Goal: Task Accomplishment & Management: Manage account settings

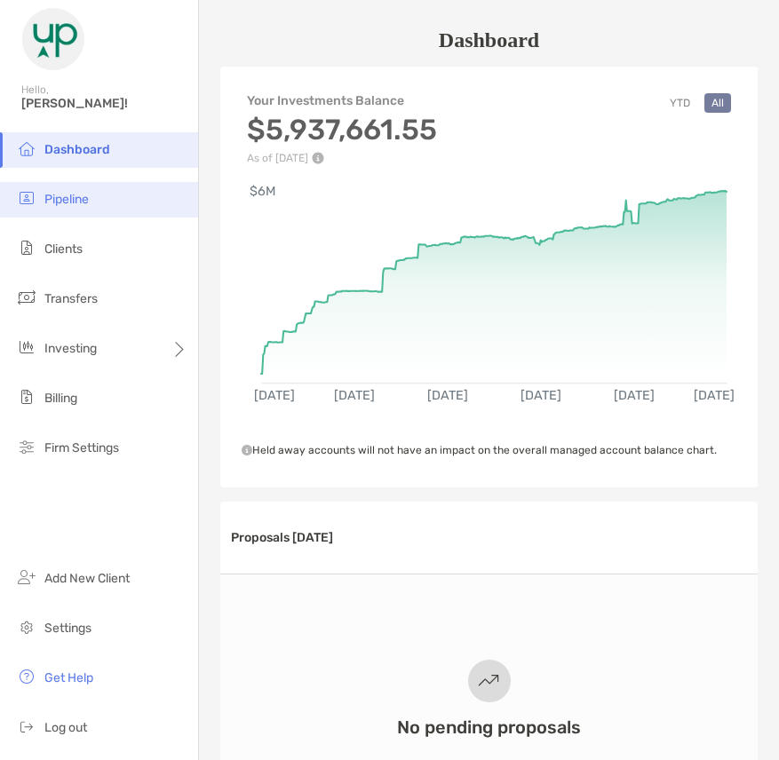
click at [58, 203] on span "Pipeline" at bounding box center [66, 199] width 44 height 15
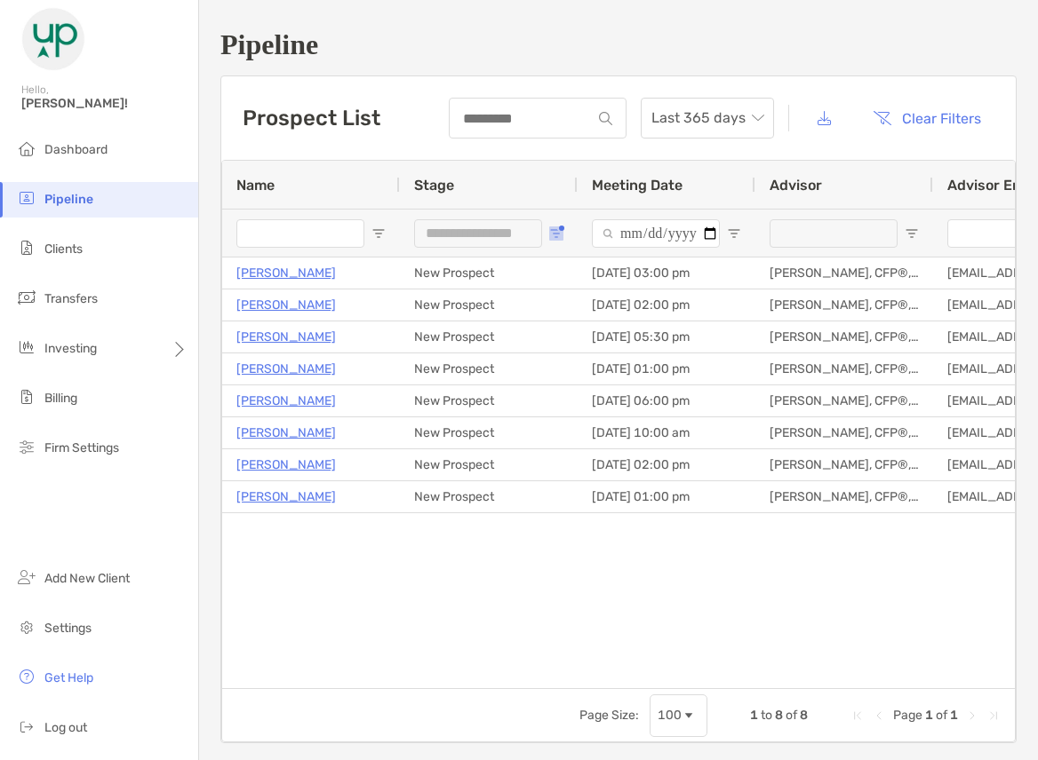
click at [562, 234] on span "Open Filter Menu" at bounding box center [556, 234] width 14 height 14
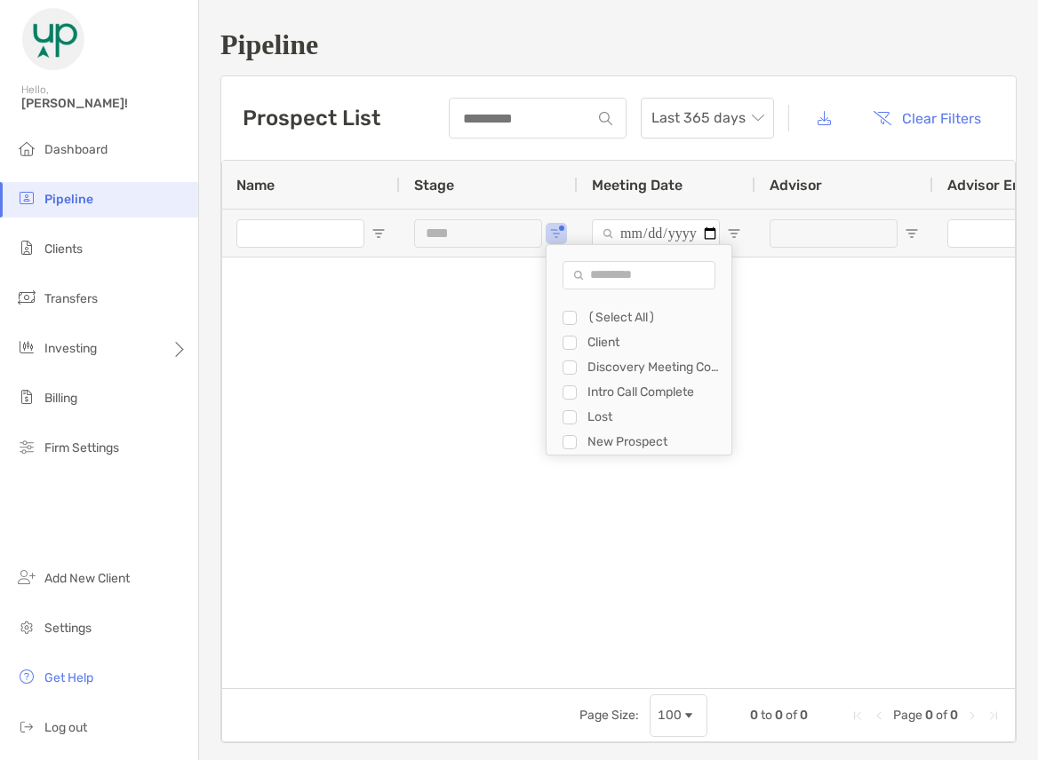
type input "**********"
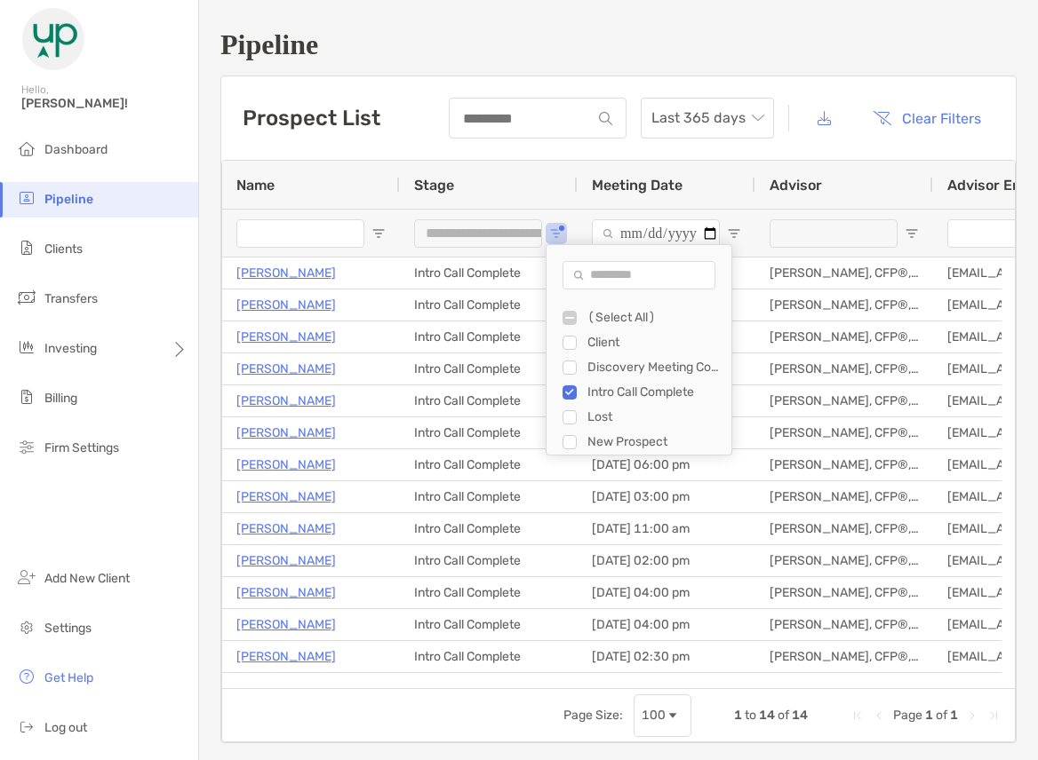
click at [500, 191] on div "Stage" at bounding box center [488, 185] width 149 height 48
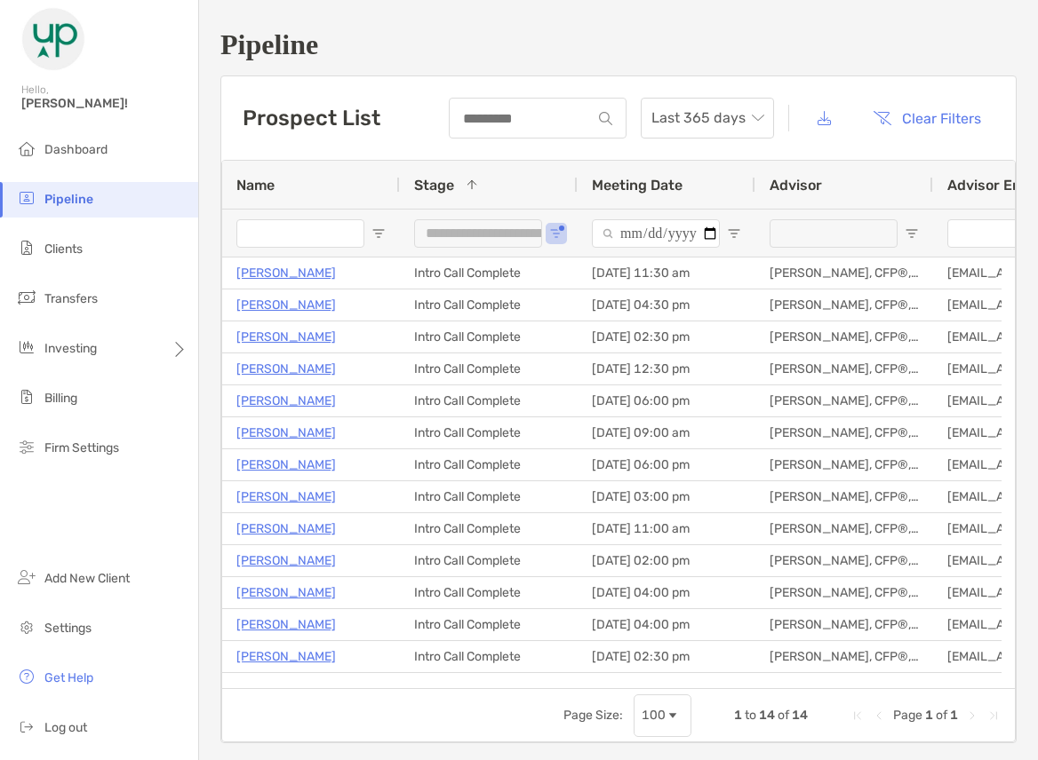
click at [277, 277] on p "Elizabeth Kitley" at bounding box center [285, 273] width 99 height 22
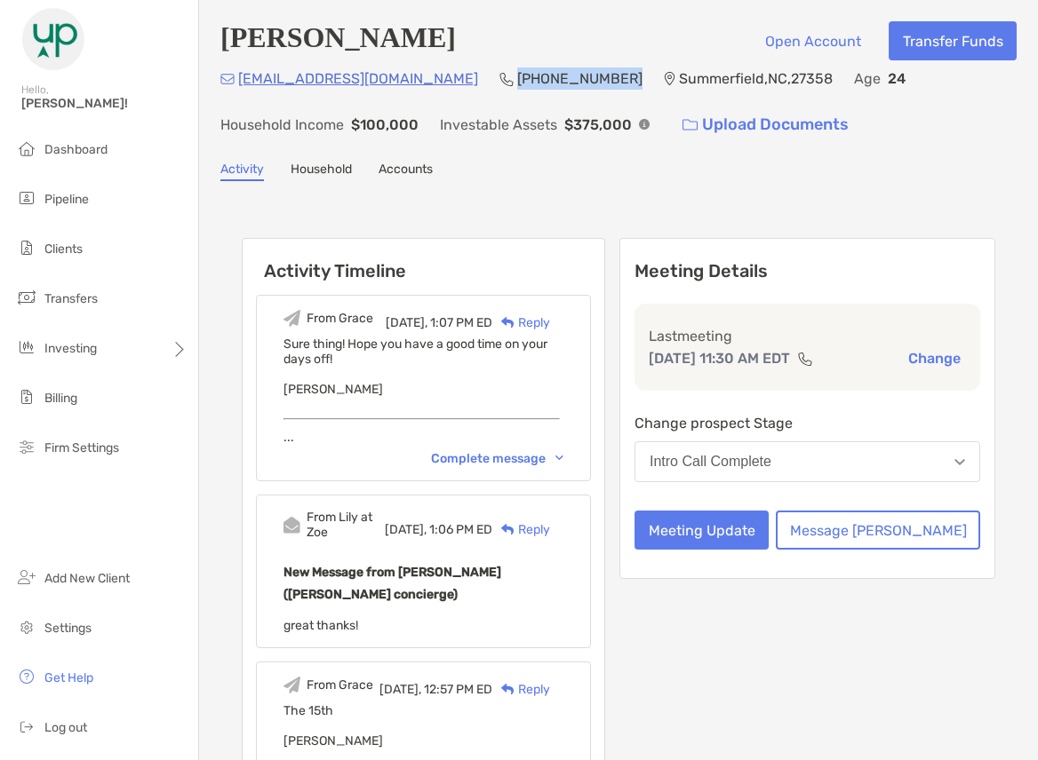
drag, startPoint x: 507, startPoint y: 80, endPoint x: 408, endPoint y: 84, distance: 99.6
click at [408, 84] on div "eakitley@gmail.com (336) 944-4717 Summerfield , NC , 27358 Age 24 Household Inc…" at bounding box center [618, 106] width 796 height 76
copy p "(336) 944-4717"
drag, startPoint x: 378, startPoint y: 88, endPoint x: 241, endPoint y: 90, distance: 136.8
click at [241, 90] on div "eakitley@gmail.com (336) 944-4717 Summerfield , NC , 27358 Age 24 Household Inc…" at bounding box center [618, 106] width 796 height 76
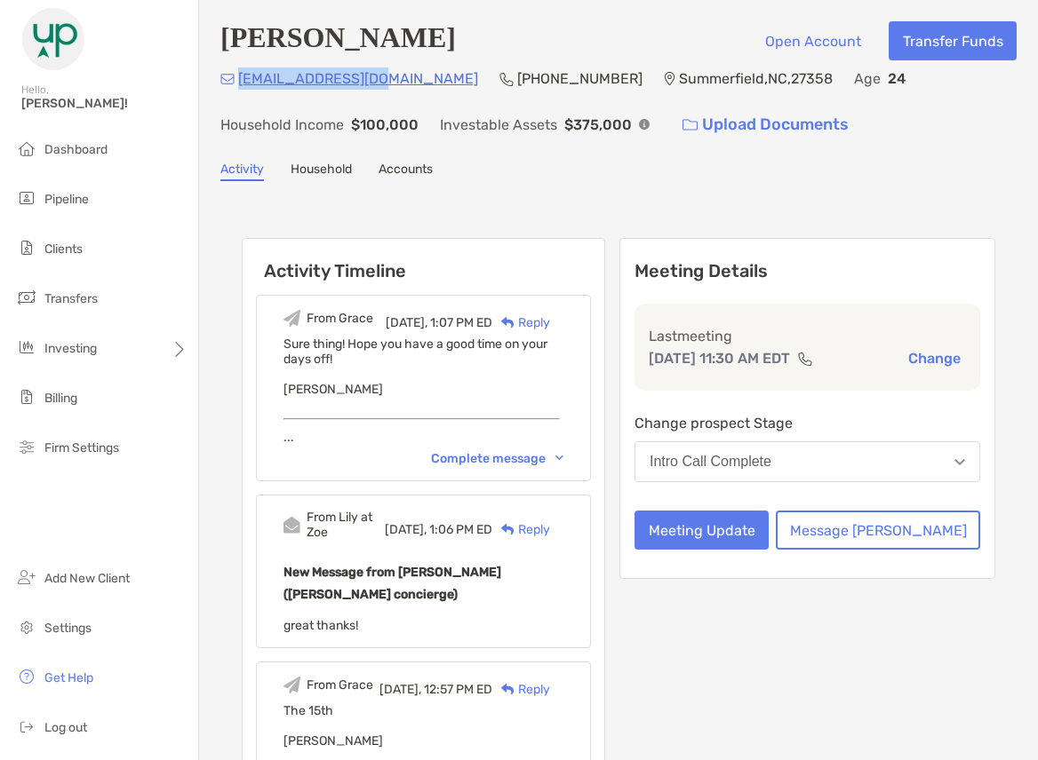
copy p "eakitley@gmail.com"
click at [73, 213] on li "Pipeline" at bounding box center [99, 200] width 198 height 36
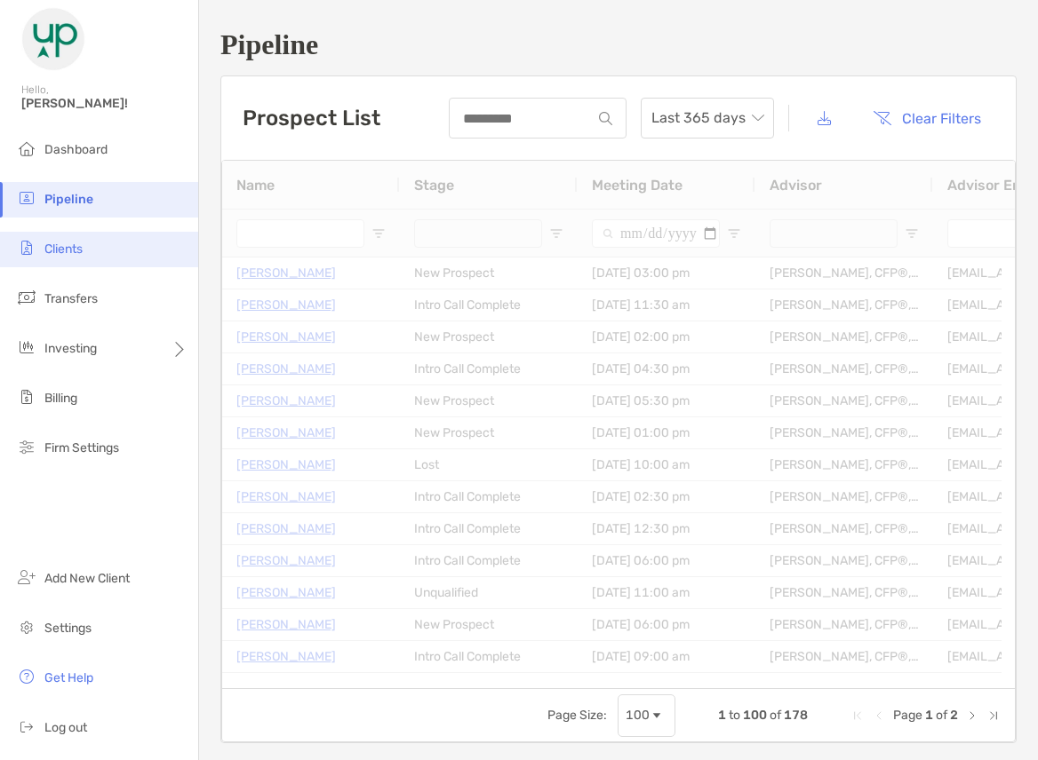
type input "**********"
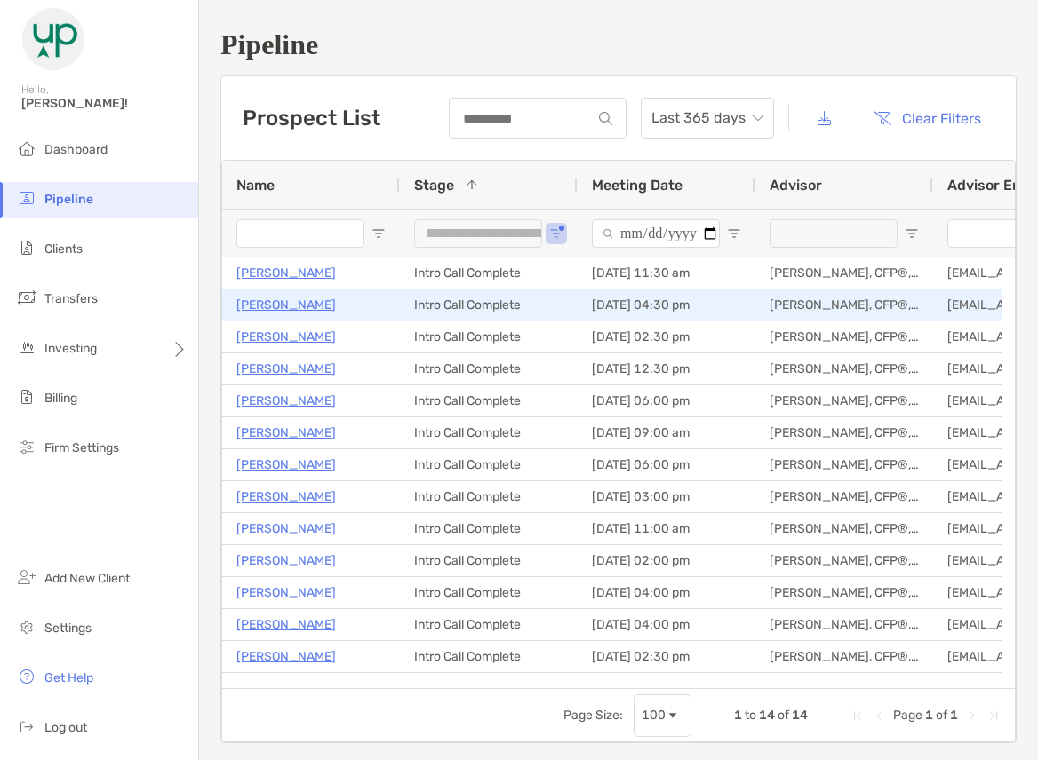
click at [285, 306] on p "[PERSON_NAME]" at bounding box center [285, 305] width 99 height 22
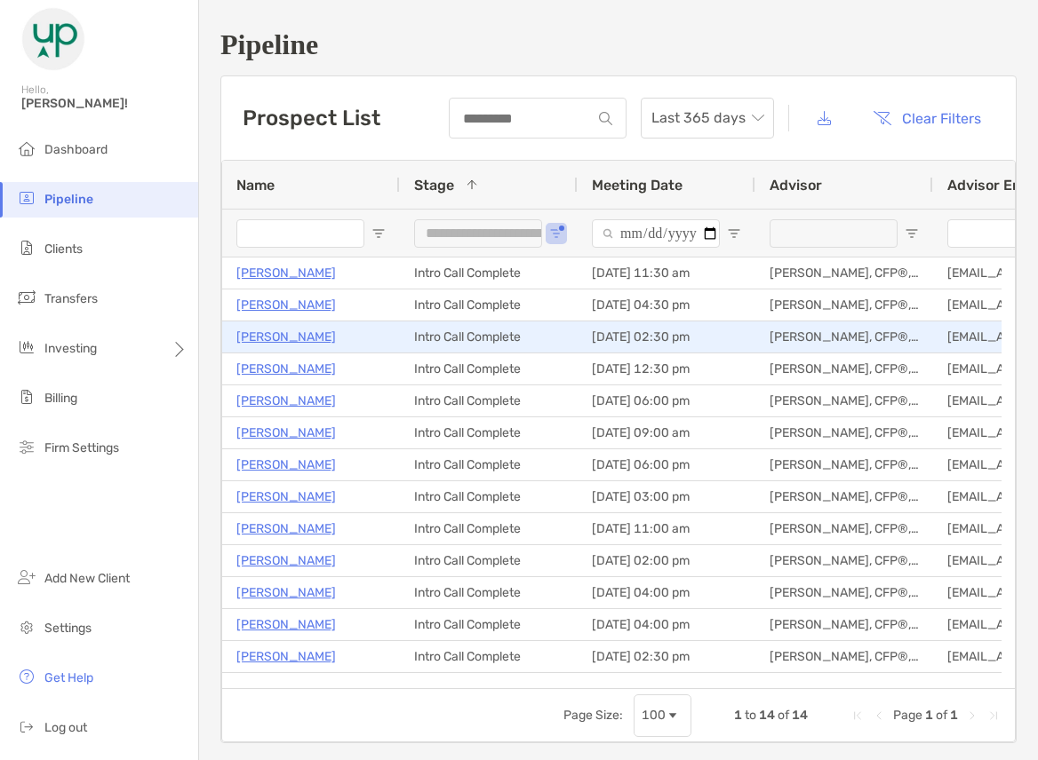
click at [274, 337] on p "[PERSON_NAME]" at bounding box center [285, 337] width 99 height 22
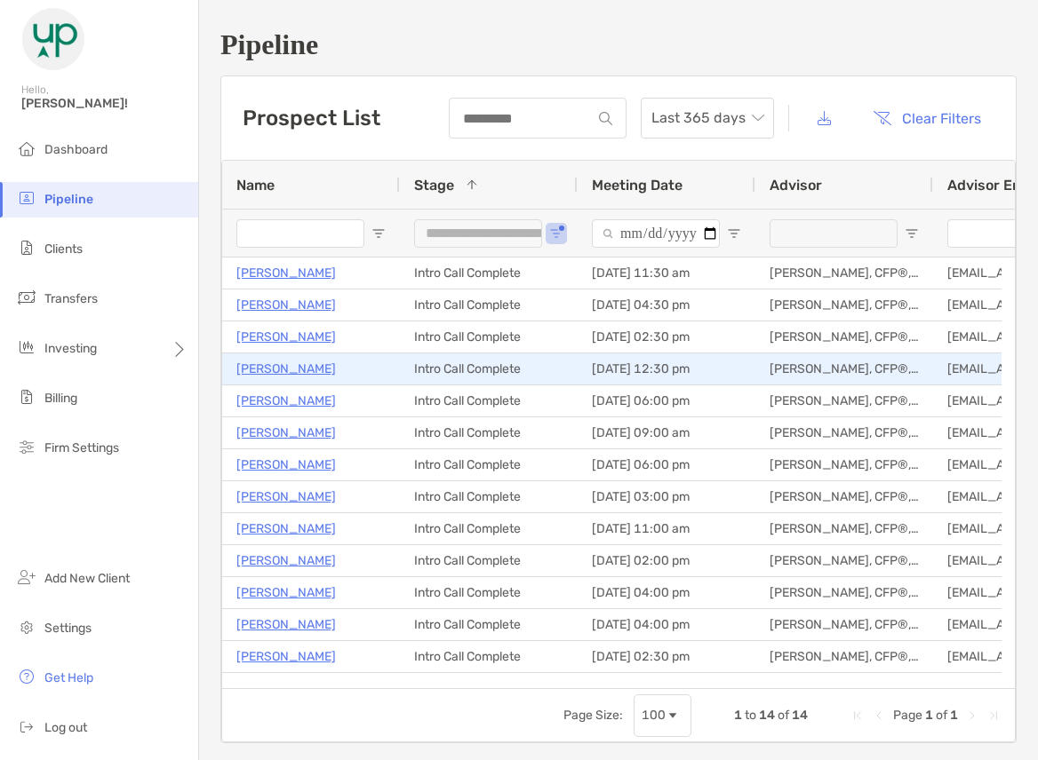
click at [293, 370] on p "[PERSON_NAME]" at bounding box center [285, 369] width 99 height 22
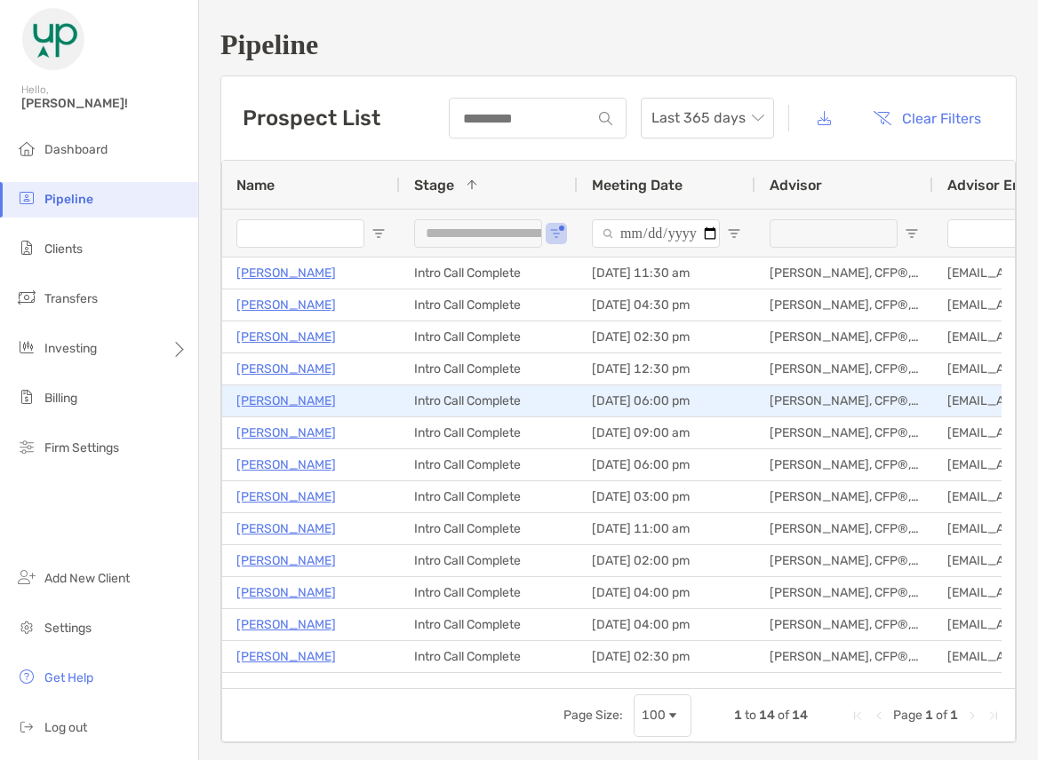
click at [274, 404] on p "[PERSON_NAME]" at bounding box center [285, 401] width 99 height 22
click at [275, 399] on p "Monica Chang" at bounding box center [285, 401] width 99 height 22
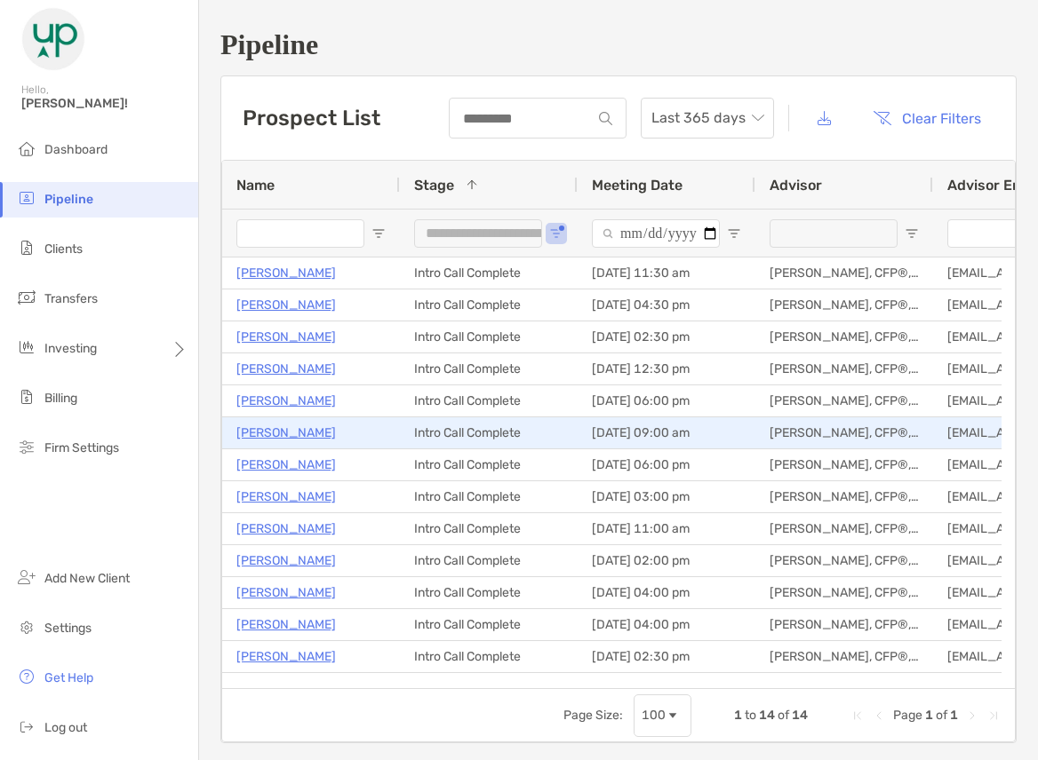
click at [267, 433] on p "Kimberly Smith" at bounding box center [285, 433] width 99 height 22
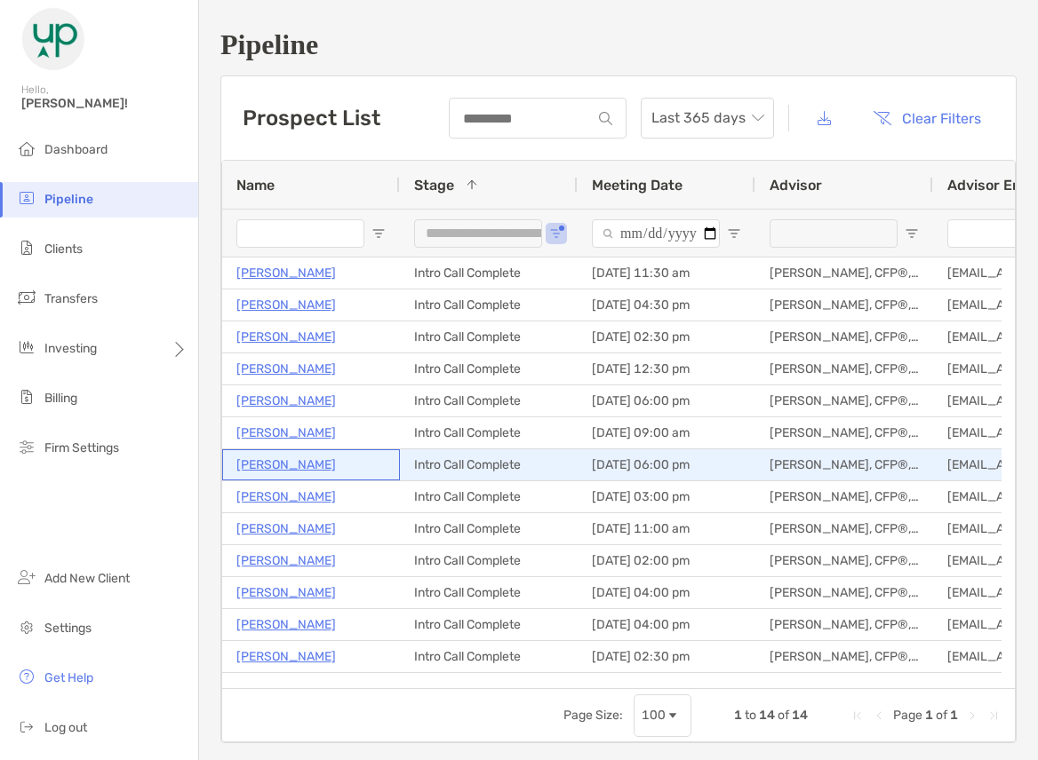
click at [290, 465] on p "Cassie Young" at bounding box center [285, 465] width 99 height 22
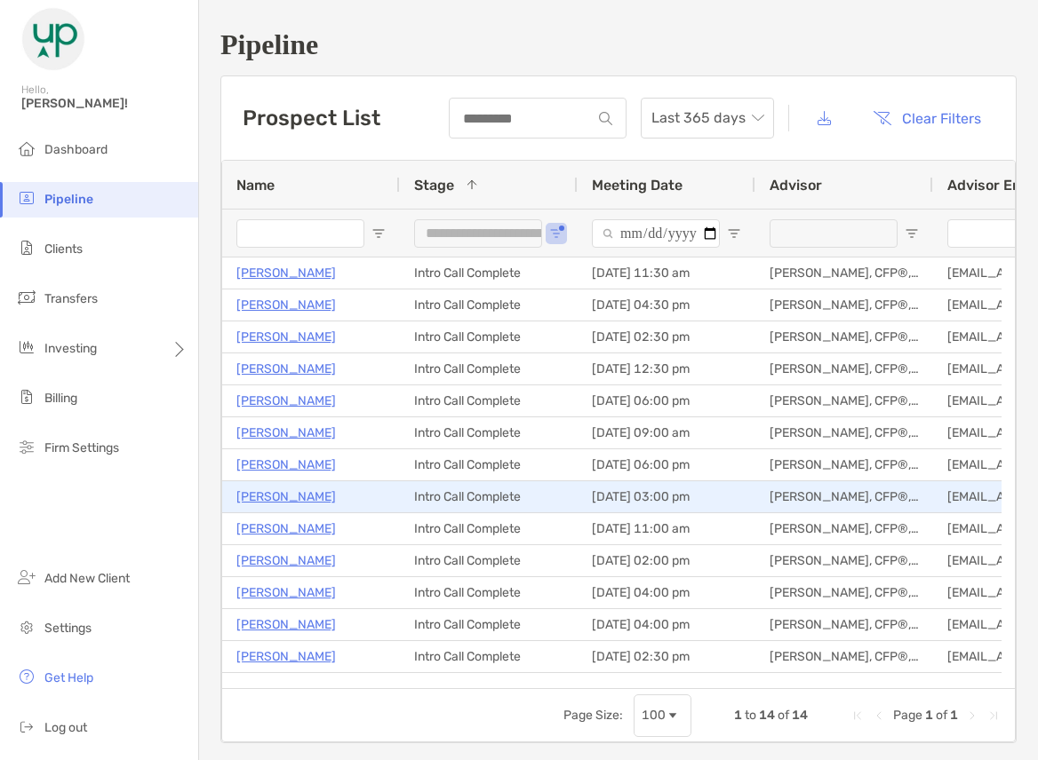
click at [277, 496] on p "John Treter" at bounding box center [285, 497] width 99 height 22
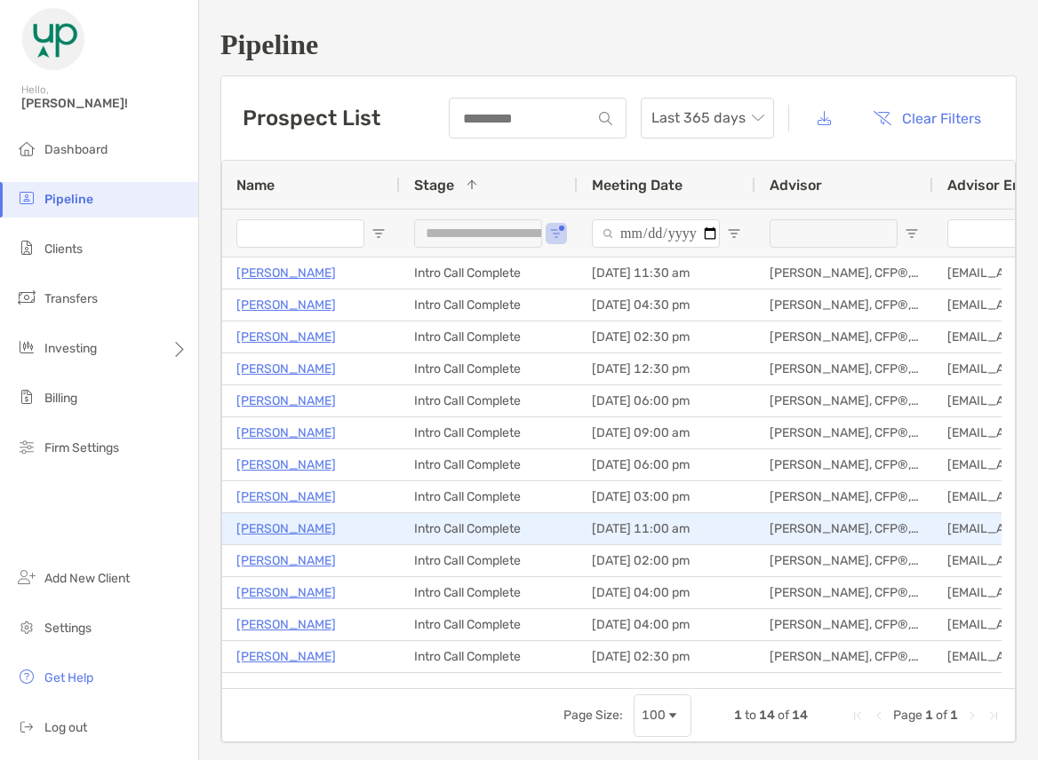
click at [262, 529] on p "Jerry Aherns" at bounding box center [285, 529] width 99 height 22
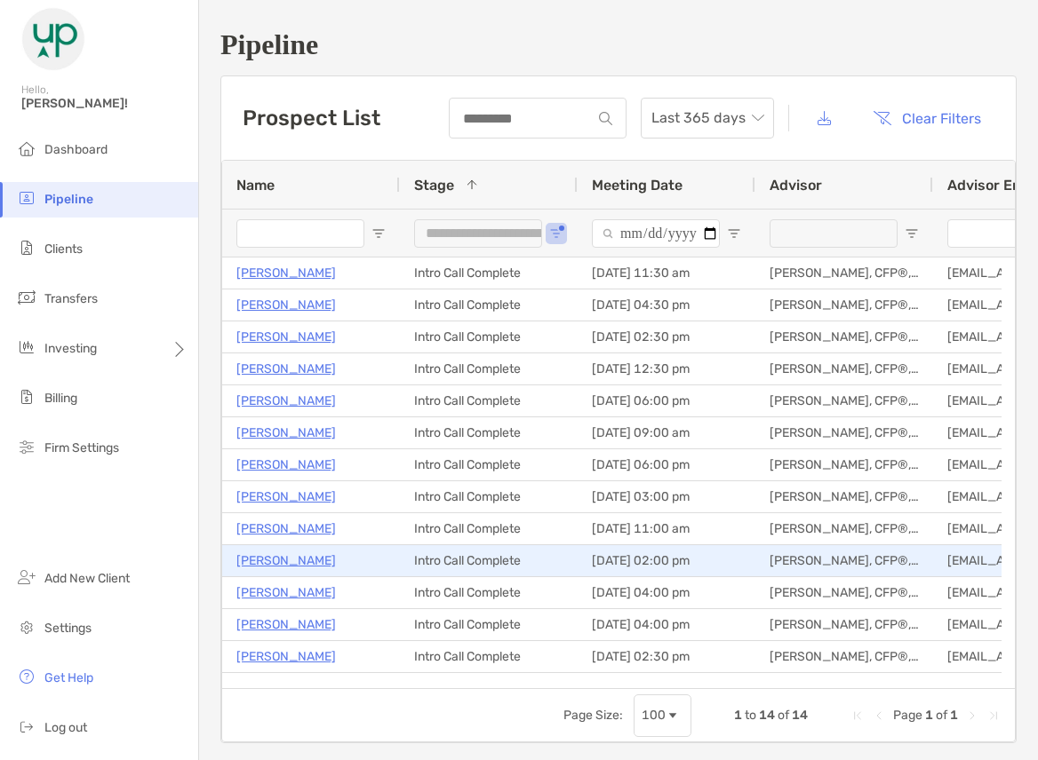
click at [253, 569] on p "John Hokavar" at bounding box center [285, 561] width 99 height 22
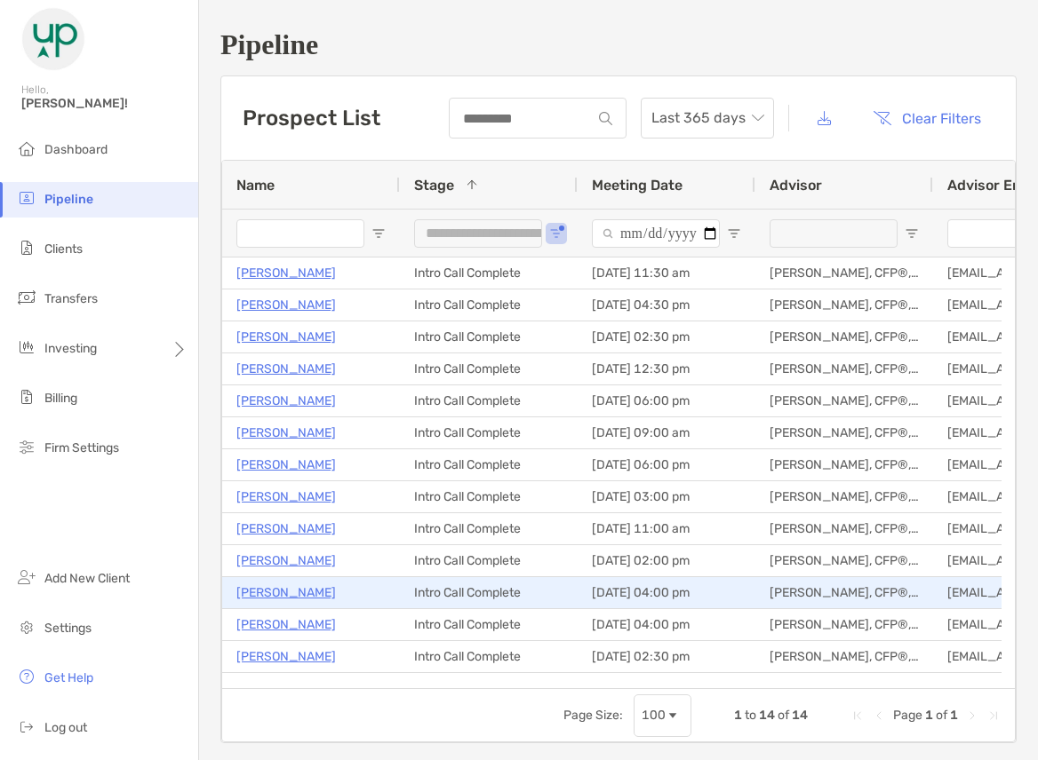
click at [271, 596] on p "Levi Werkman" at bounding box center [285, 593] width 99 height 22
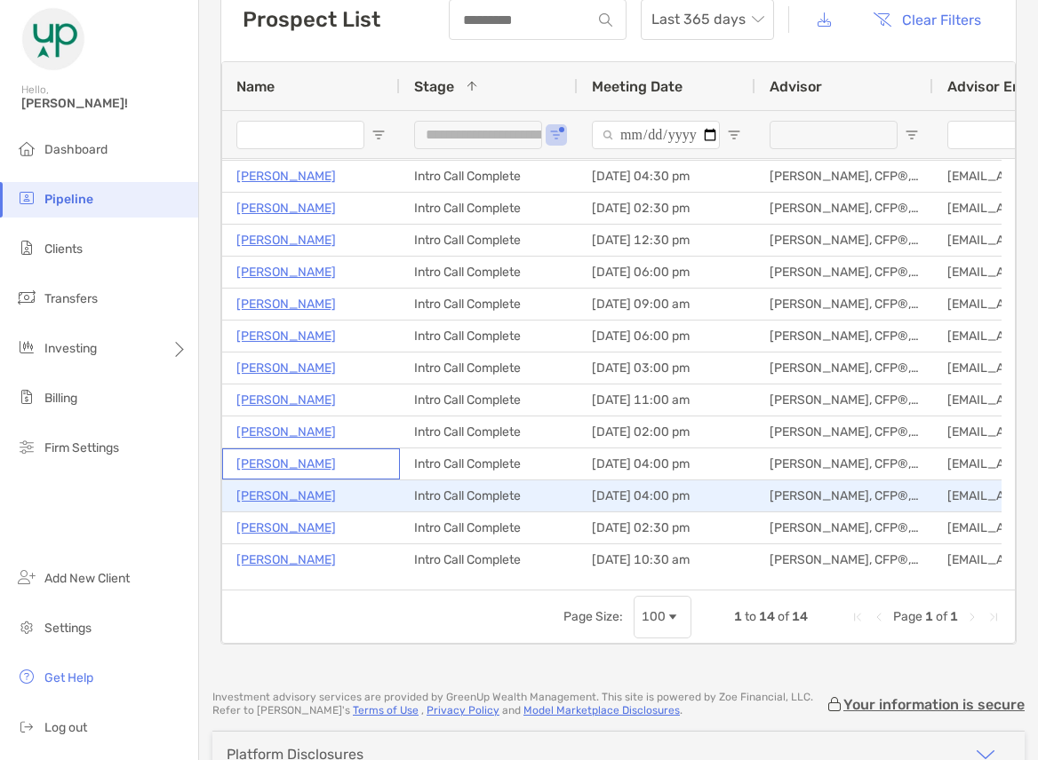
scroll to position [178, 0]
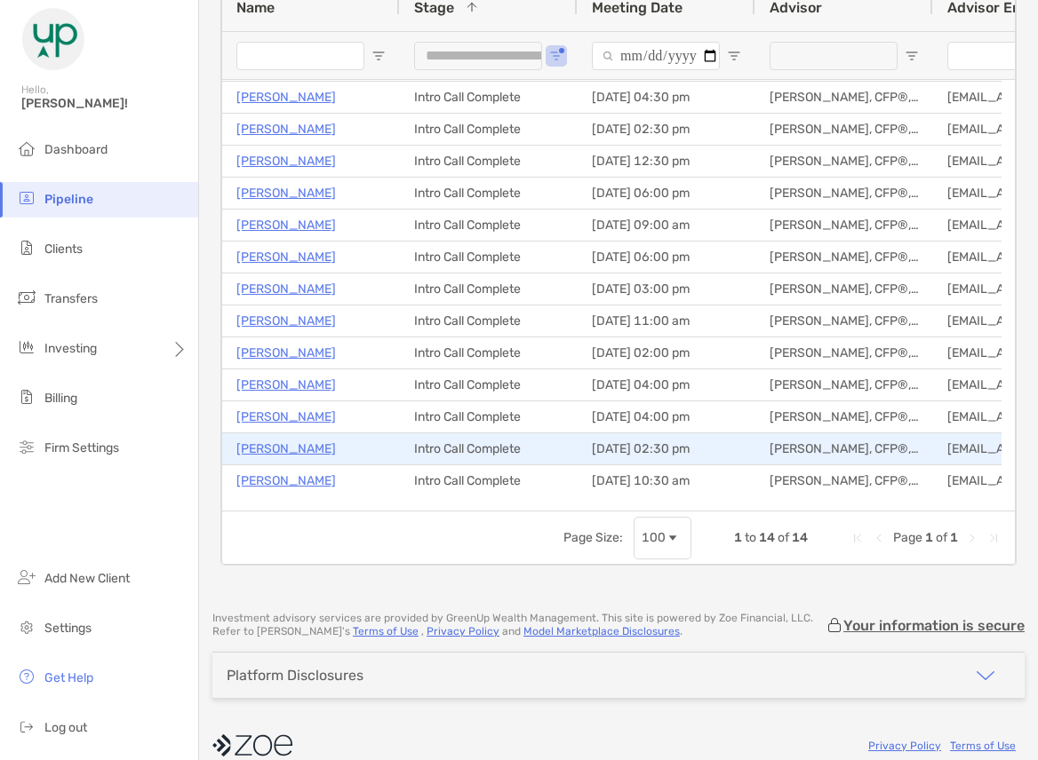
click at [271, 448] on p "Michael Davanaugh" at bounding box center [285, 449] width 99 height 22
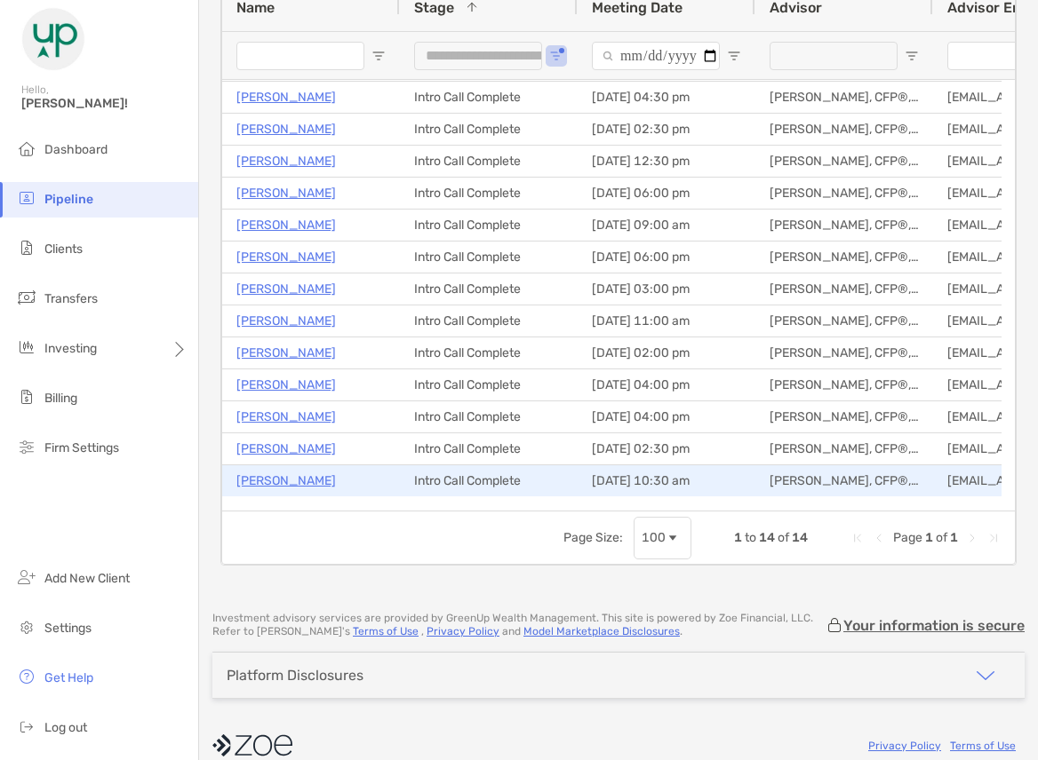
click at [279, 481] on p "Sherry Graham" at bounding box center [285, 481] width 99 height 22
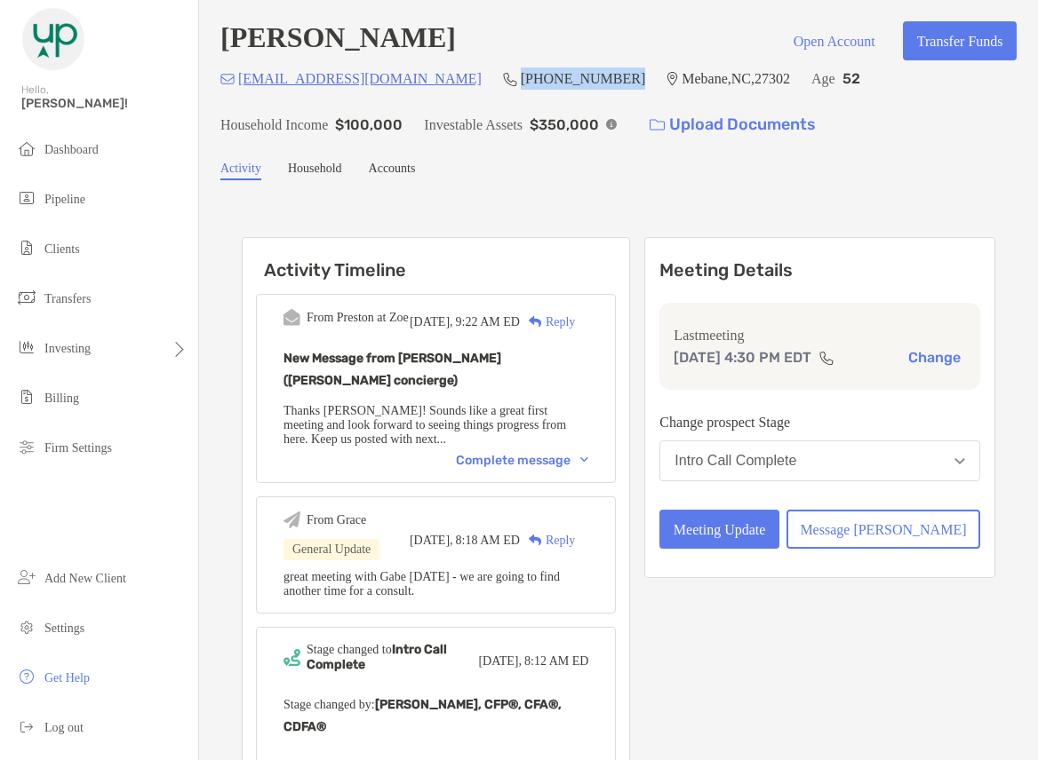
drag, startPoint x: 551, startPoint y: 76, endPoint x: 442, endPoint y: 96, distance: 110.1
click at [442, 96] on div "brothergabe@yahoo.com (919) 724-0460 Mebane , NC , 27302 Age 52 Household Incom…" at bounding box center [618, 106] width 796 height 76
copy p "(919) 724-0460"
drag, startPoint x: 408, startPoint y: 81, endPoint x: 242, endPoint y: 85, distance: 166.2
click at [242, 85] on div "brothergabe@yahoo.com (919) 724-0460 Mebane , NC , 27302 Age 52 Household Incom…" at bounding box center [618, 106] width 796 height 76
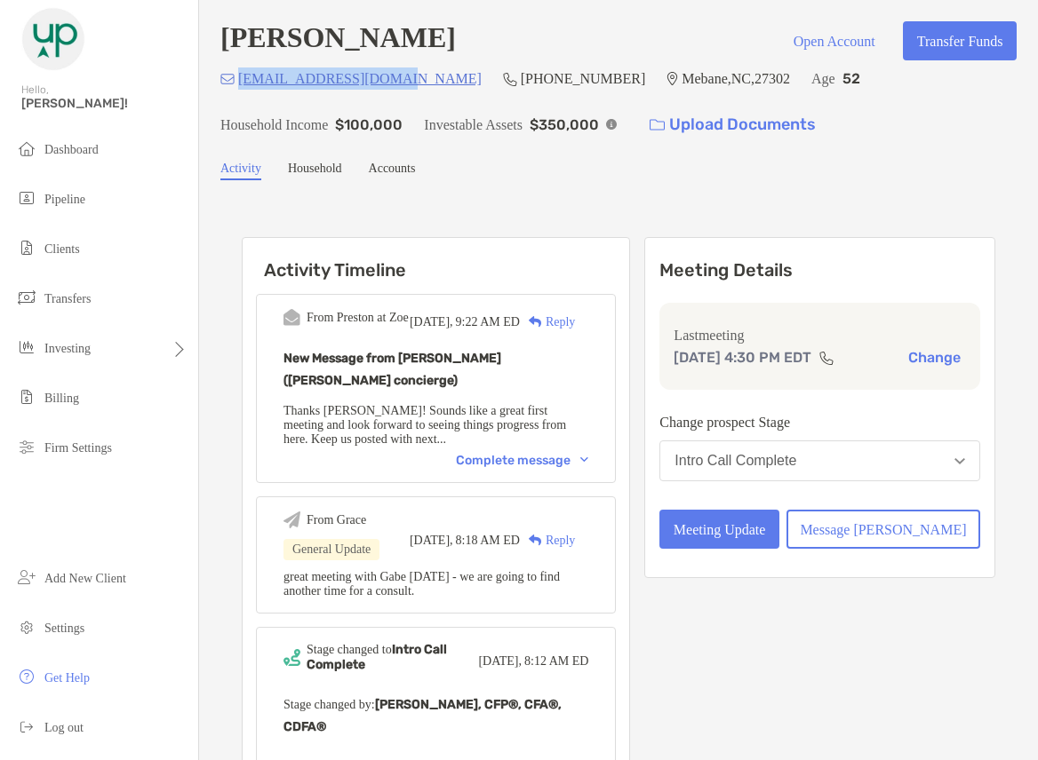
copy p "brothergabe@yahoo.com"
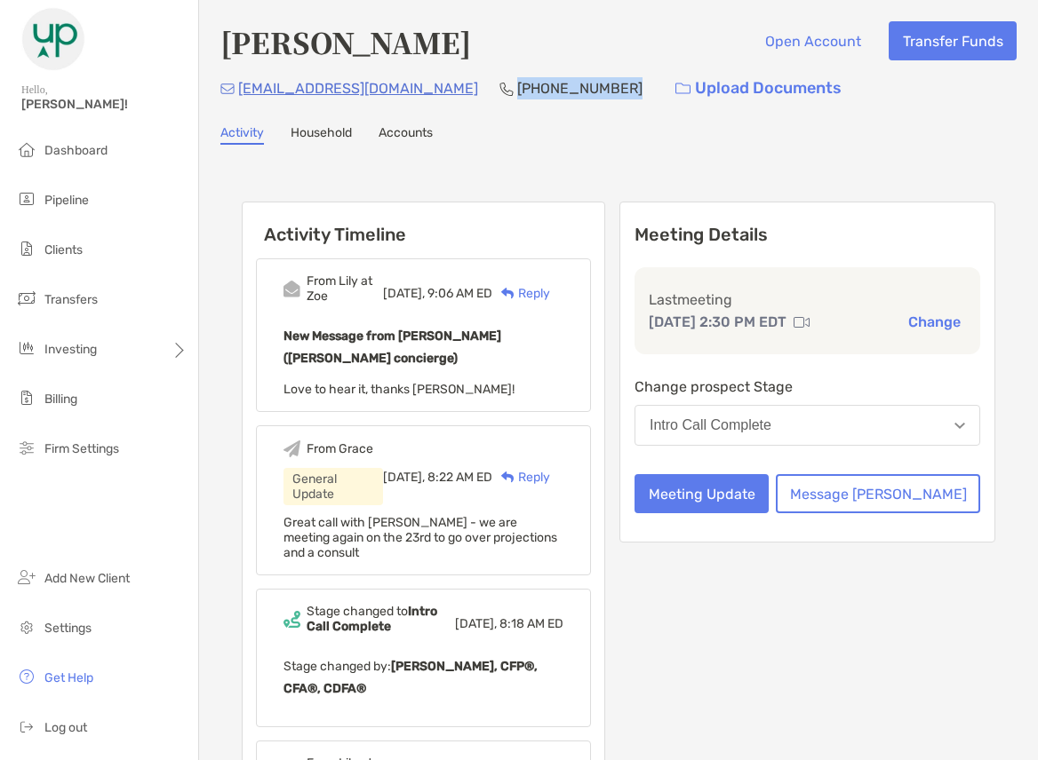
drag, startPoint x: 548, startPoint y: 84, endPoint x: 441, endPoint y: 95, distance: 108.0
click at [441, 95] on div "[EMAIL_ADDRESS][DOMAIN_NAME] [PHONE_NUMBER] Upload Documents" at bounding box center [618, 88] width 796 height 38
copy p "[PHONE_NUMBER]"
drag, startPoint x: 407, startPoint y: 92, endPoint x: 237, endPoint y: 100, distance: 169.9
click at [237, 100] on div "edmondsgail@gmail.com (703) 307-4554 Upload Documents" at bounding box center [618, 88] width 796 height 38
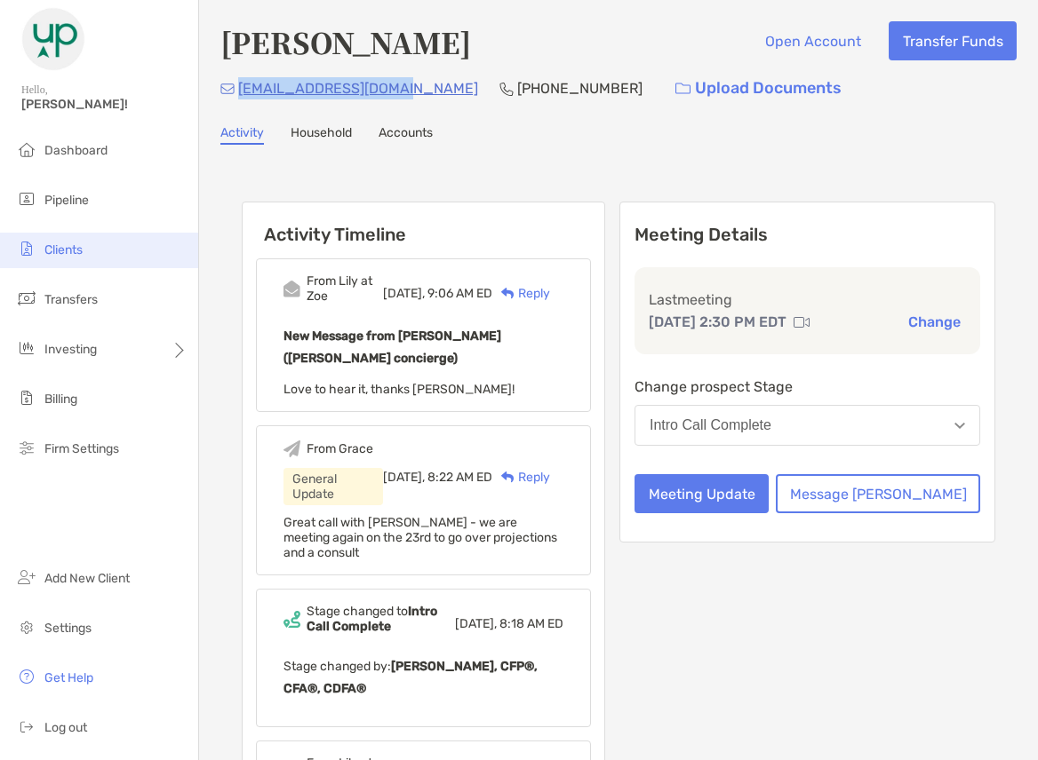
copy p "edmondsgail@gmail.com"
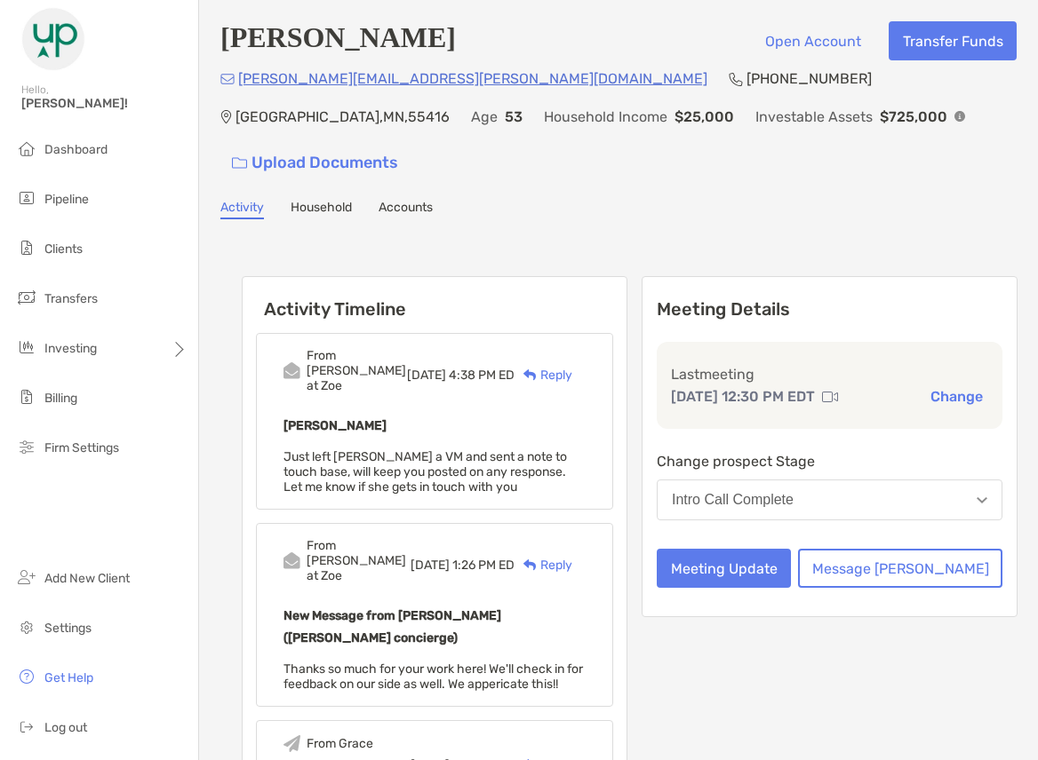
scroll to position [89, 0]
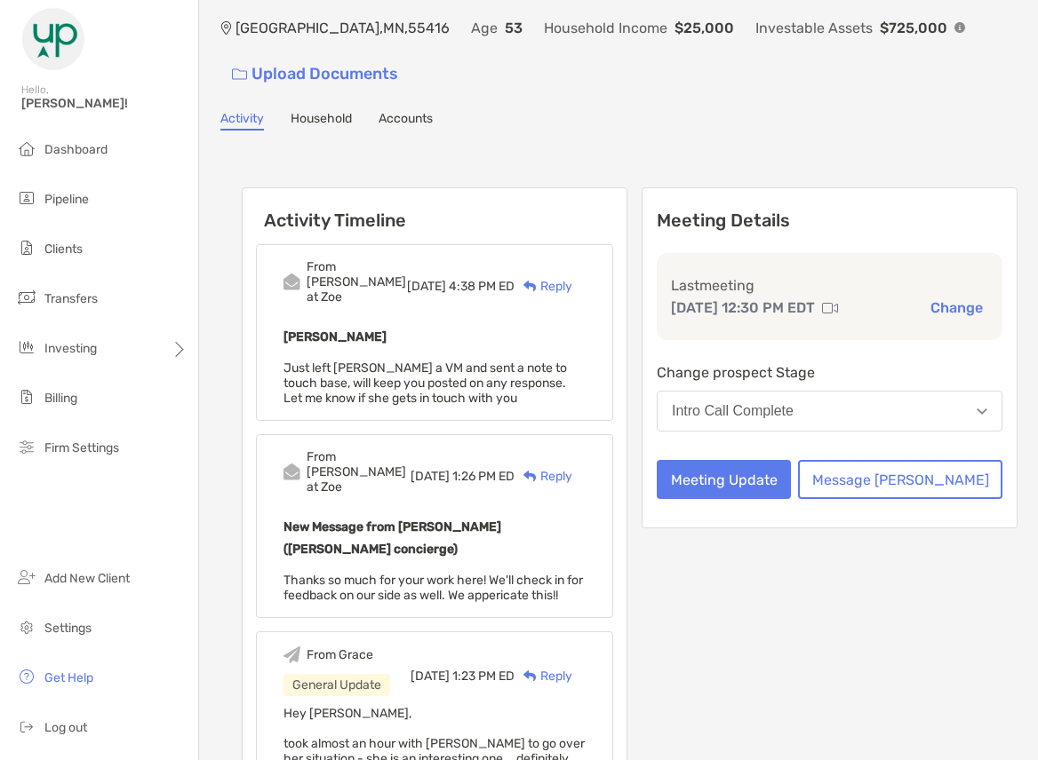
click at [537, 676] on div "From Grace General Update [DATE] 1:23 PM ED Reply Hey [PERSON_NAME], took almos…" at bounding box center [434, 725] width 357 height 187
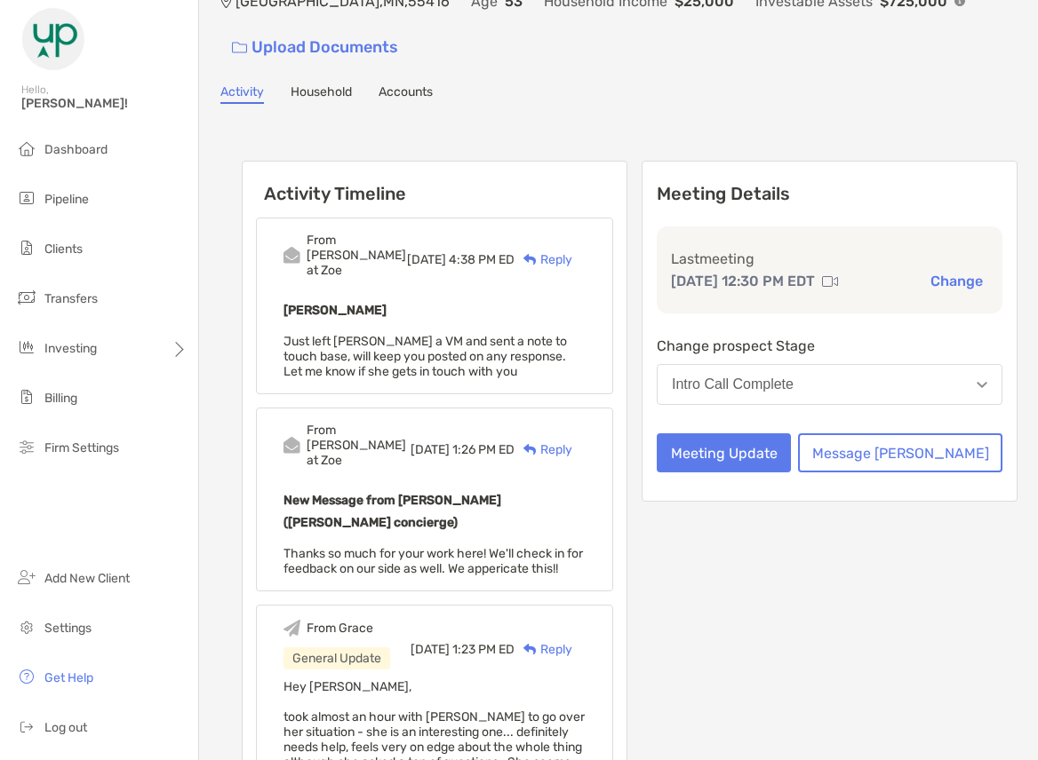
scroll to position [0, 0]
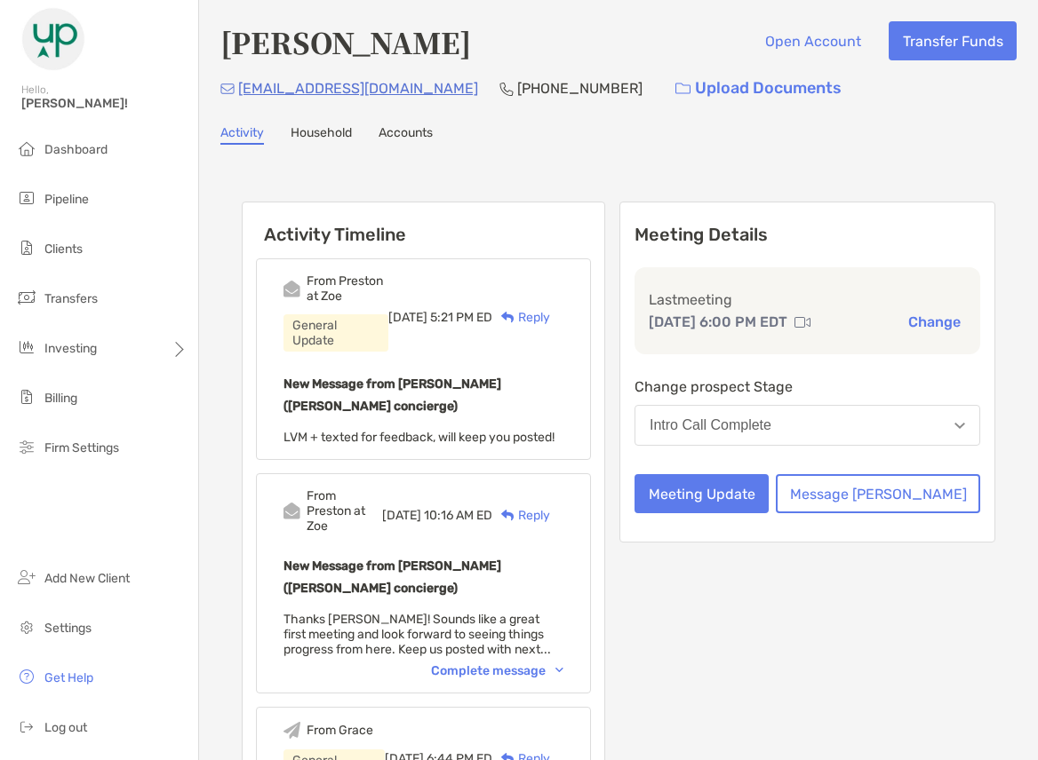
click at [537, 664] on div "Complete message" at bounding box center [497, 671] width 132 height 15
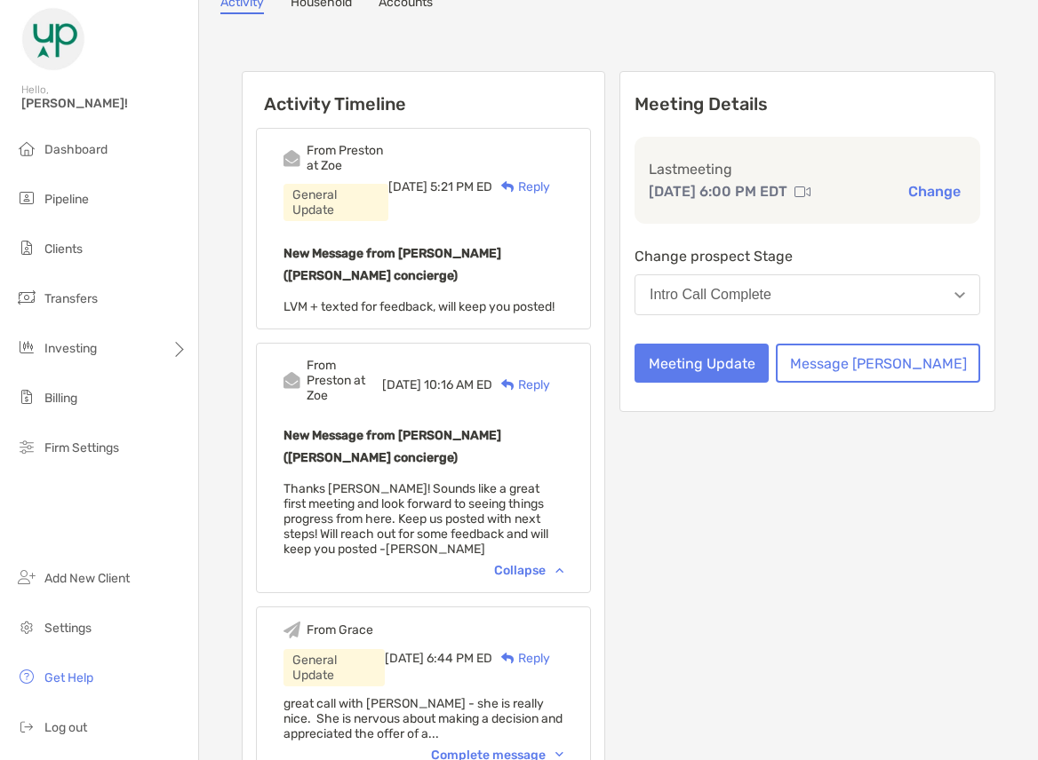
scroll to position [178, 0]
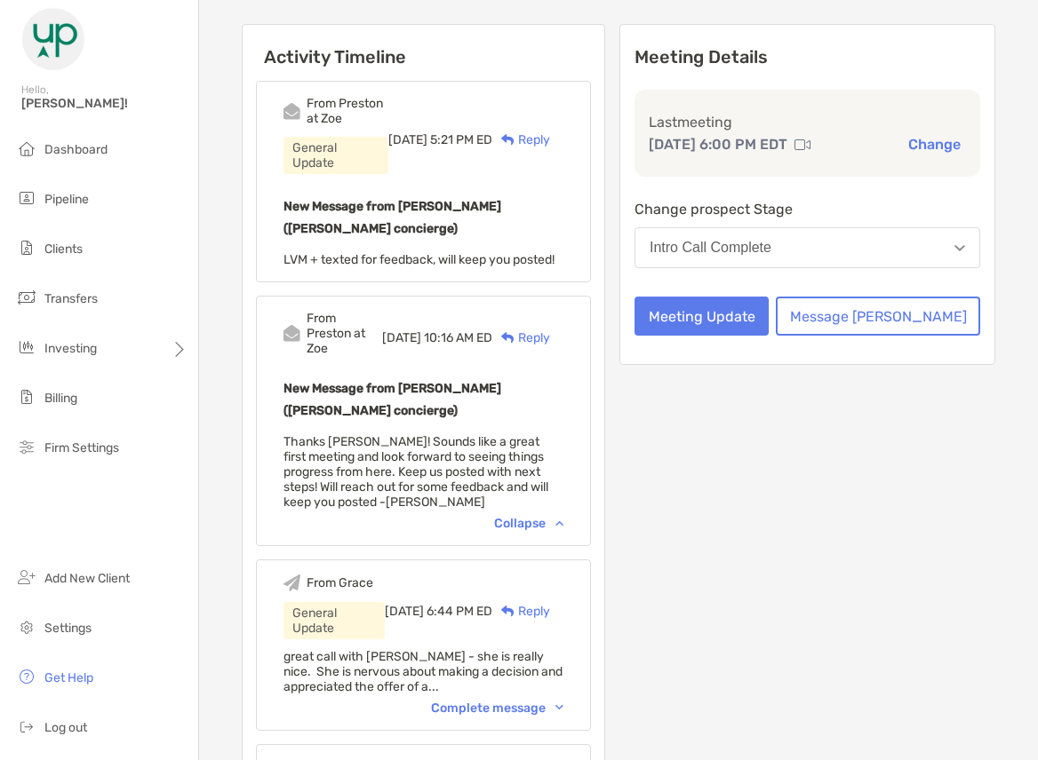
click at [536, 701] on div "Complete message" at bounding box center [497, 708] width 132 height 15
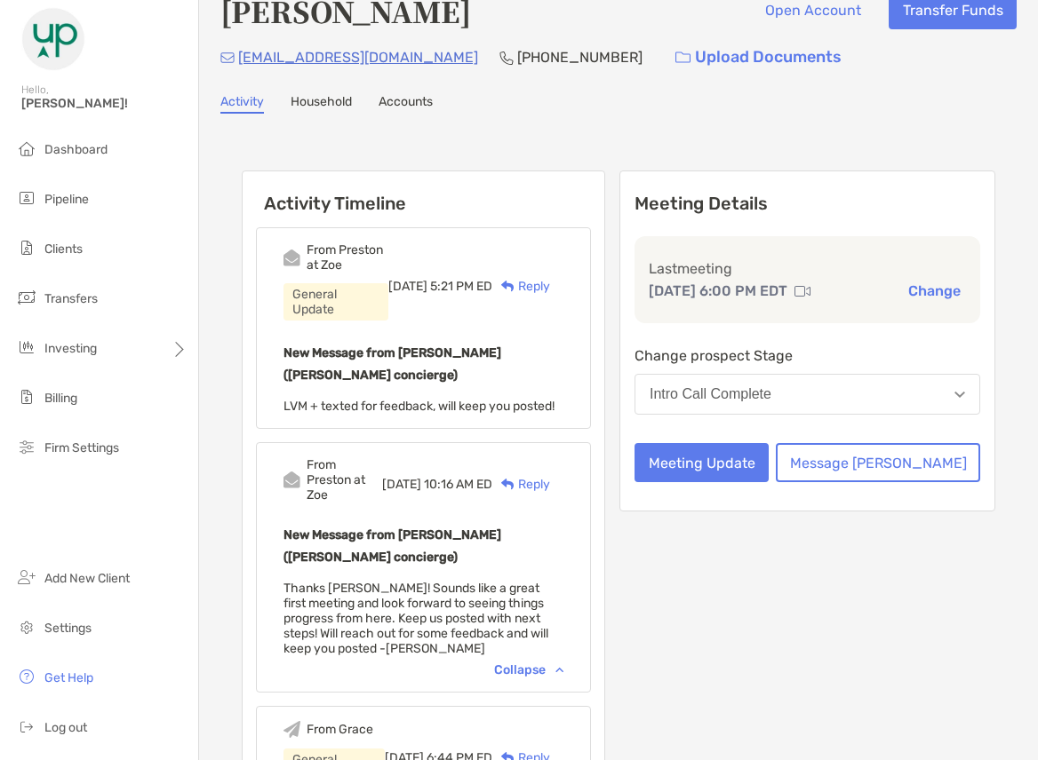
scroll to position [0, 0]
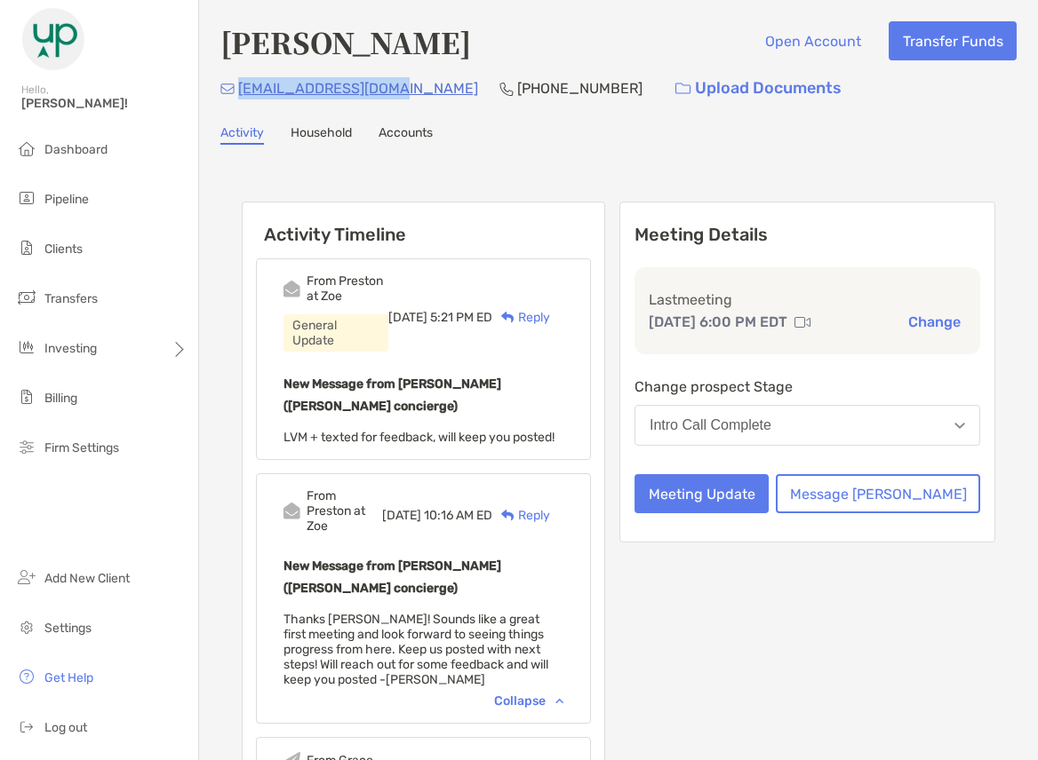
drag, startPoint x: 410, startPoint y: 91, endPoint x: 241, endPoint y: 99, distance: 169.0
click at [241, 99] on div "[EMAIL_ADDRESS][DOMAIN_NAME] [PHONE_NUMBER] Upload Documents" at bounding box center [618, 88] width 796 height 38
copy p "[EMAIL_ADDRESS][DOMAIN_NAME]"
click at [895, 483] on button "Message [PERSON_NAME]" at bounding box center [878, 493] width 204 height 39
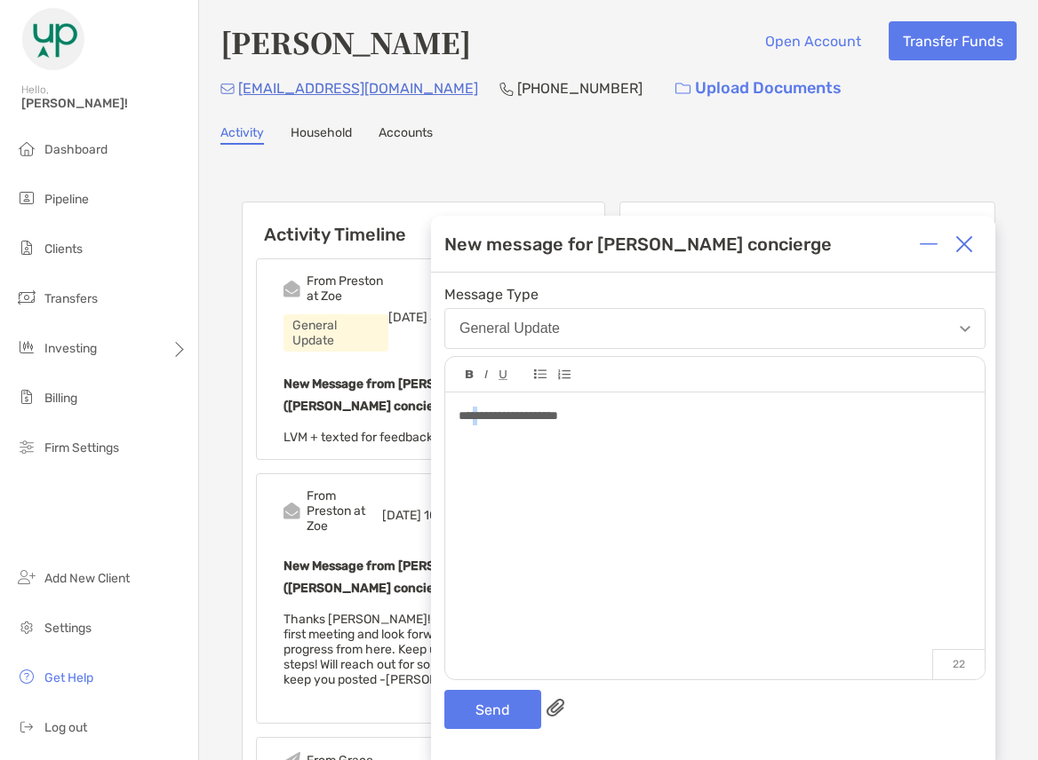
click at [480, 413] on span "**********" at bounding box center [507, 416] width 99 height 12
click at [639, 416] on div "**********" at bounding box center [714, 416] width 512 height 19
click at [492, 702] on button "Send" at bounding box center [492, 709] width 97 height 39
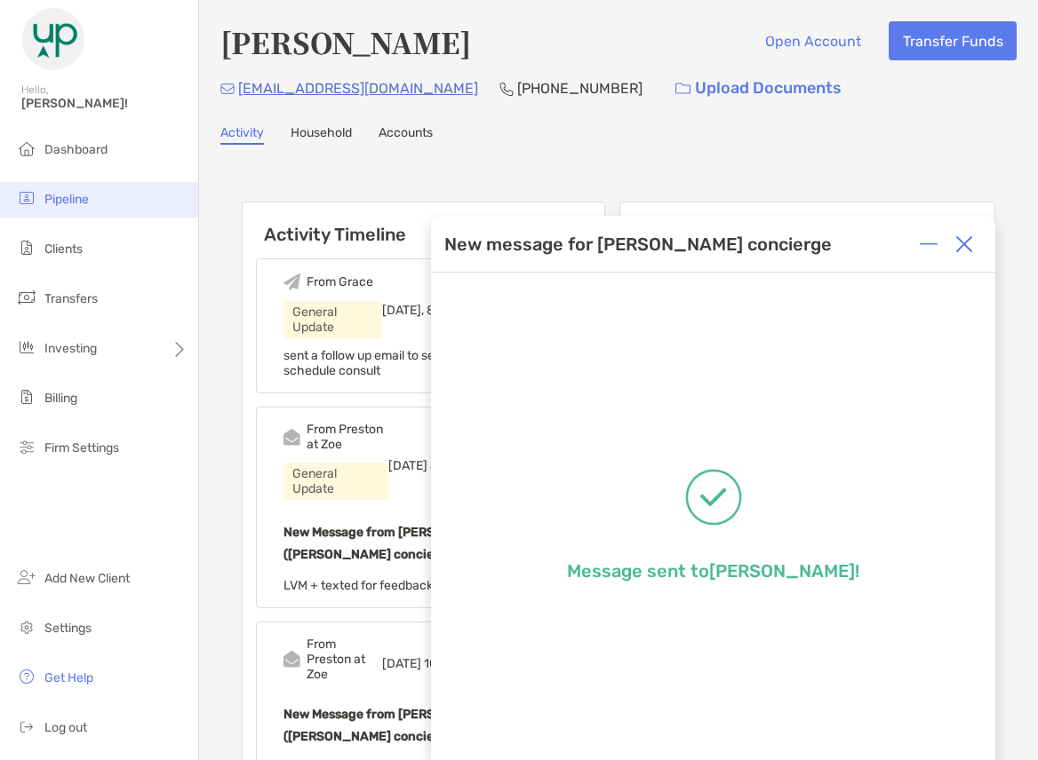
click at [94, 195] on li "Pipeline" at bounding box center [99, 200] width 198 height 36
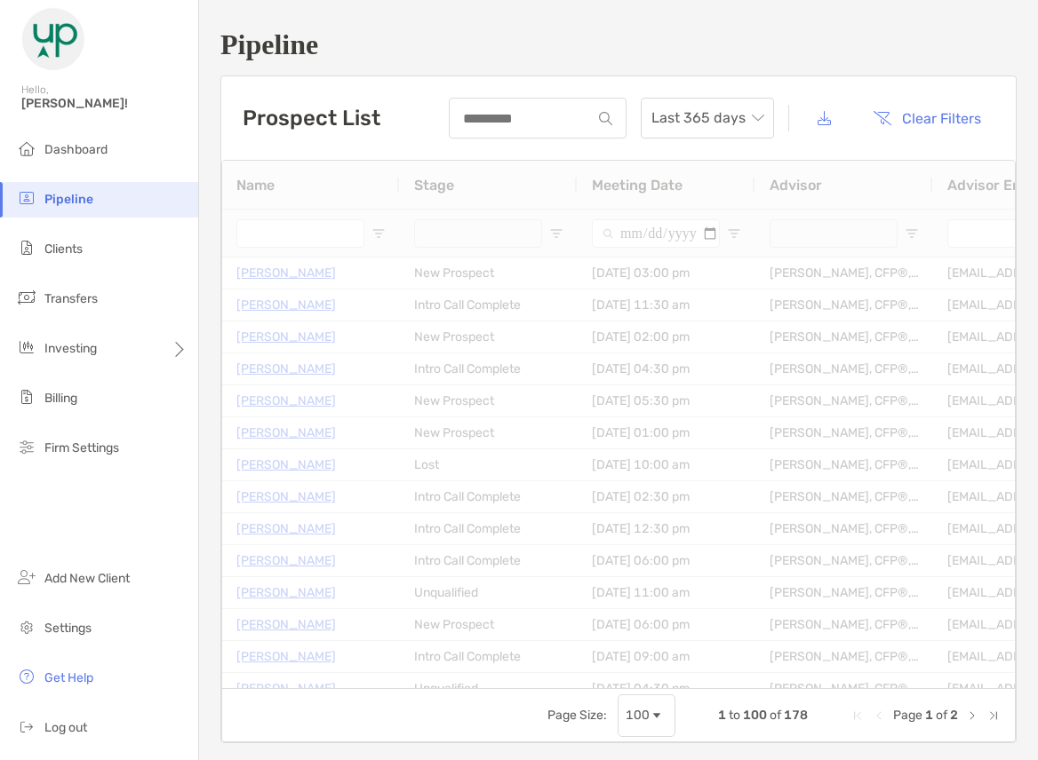
type input "**********"
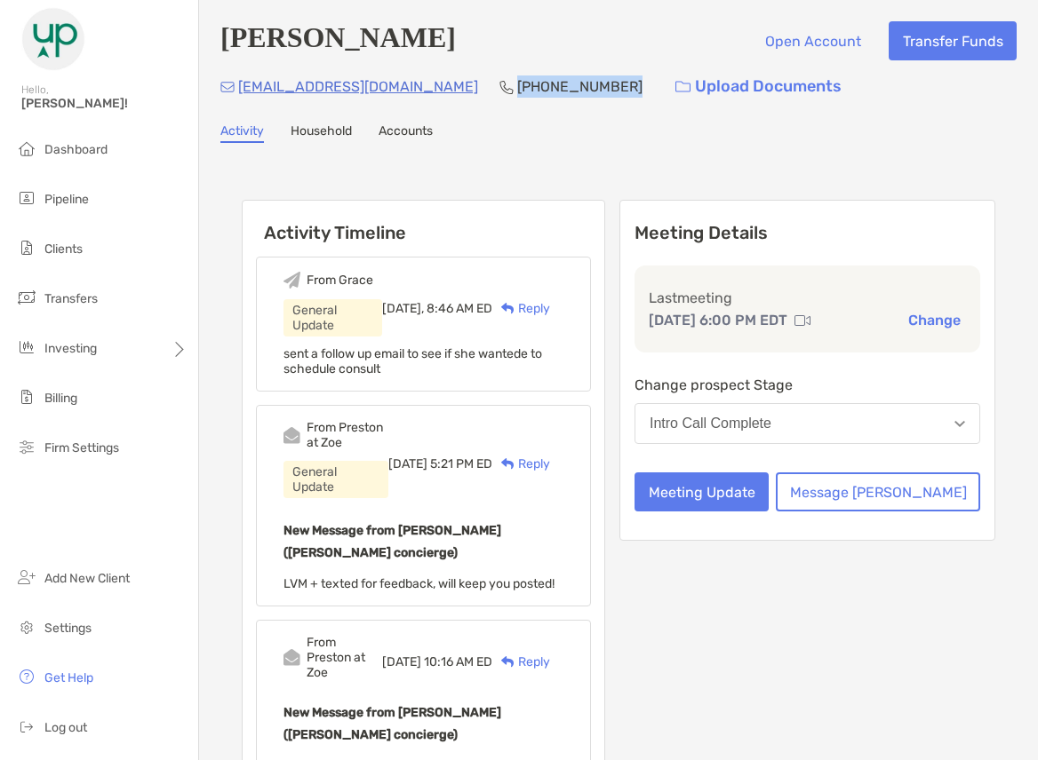
click at [444, 92] on div "mchang2010@gmail.com (361) 218-9181 Upload Documents" at bounding box center [618, 87] width 796 height 38
drag, startPoint x: 412, startPoint y: 89, endPoint x: 241, endPoint y: 97, distance: 171.6
click at [241, 97] on div "mchang2010@gmail.com (361) 218-9181 Upload Documents" at bounding box center [618, 87] width 796 height 38
copy p "mchang2010@gmail.com"
click at [179, 322] on ul "Dashboard Pipeline Clients Transfers Investing Billing Firm Settings" at bounding box center [99, 306] width 198 height 348
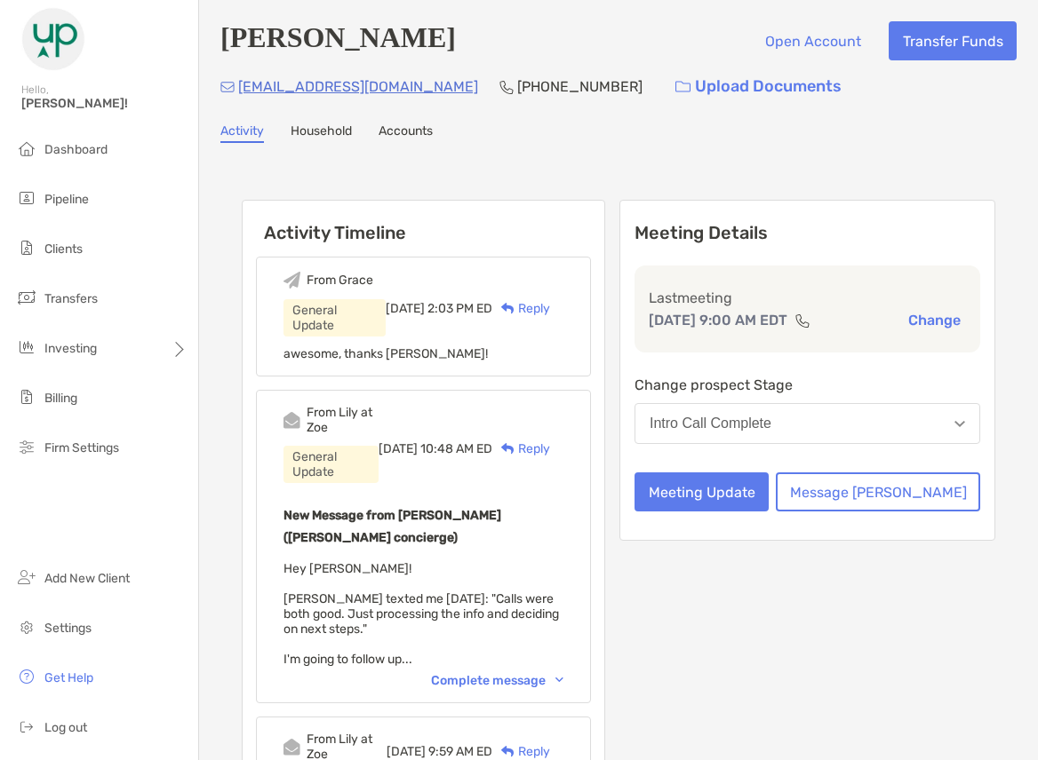
click at [539, 590] on div "From Lily at Zoe General Update Fri, Oct 3 10:48 AM ED Reply New Message from L…" at bounding box center [423, 547] width 335 height 314
click at [539, 673] on div "Complete message" at bounding box center [497, 680] width 132 height 15
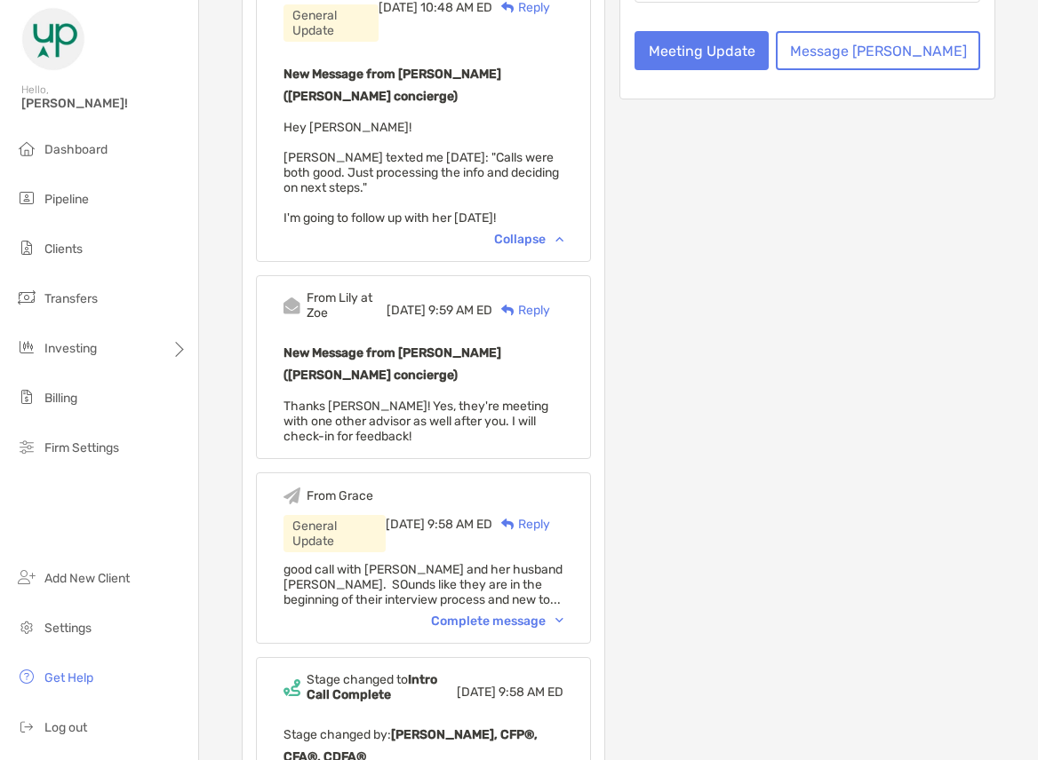
scroll to position [444, 0]
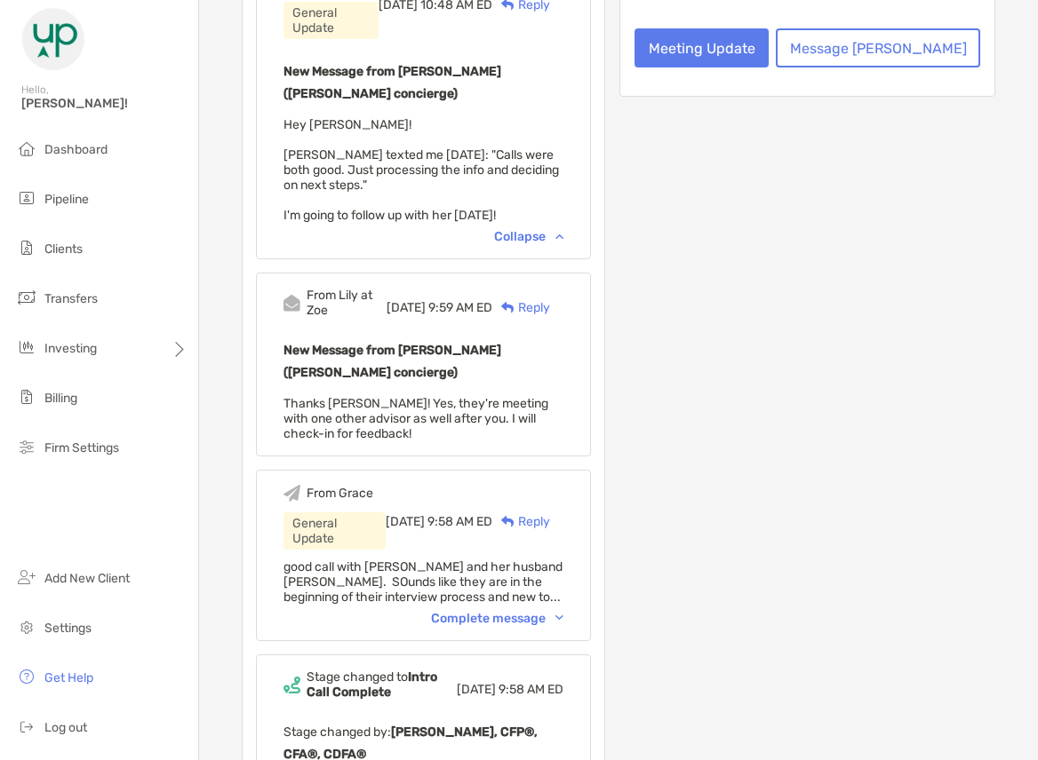
click at [569, 470] on div "From Grace General Update Wed, Oct 1 9:58 AM ED Reply good call with Kimberly a…" at bounding box center [423, 555] width 335 height 171
click at [563, 611] on div "Complete message" at bounding box center [497, 618] width 132 height 15
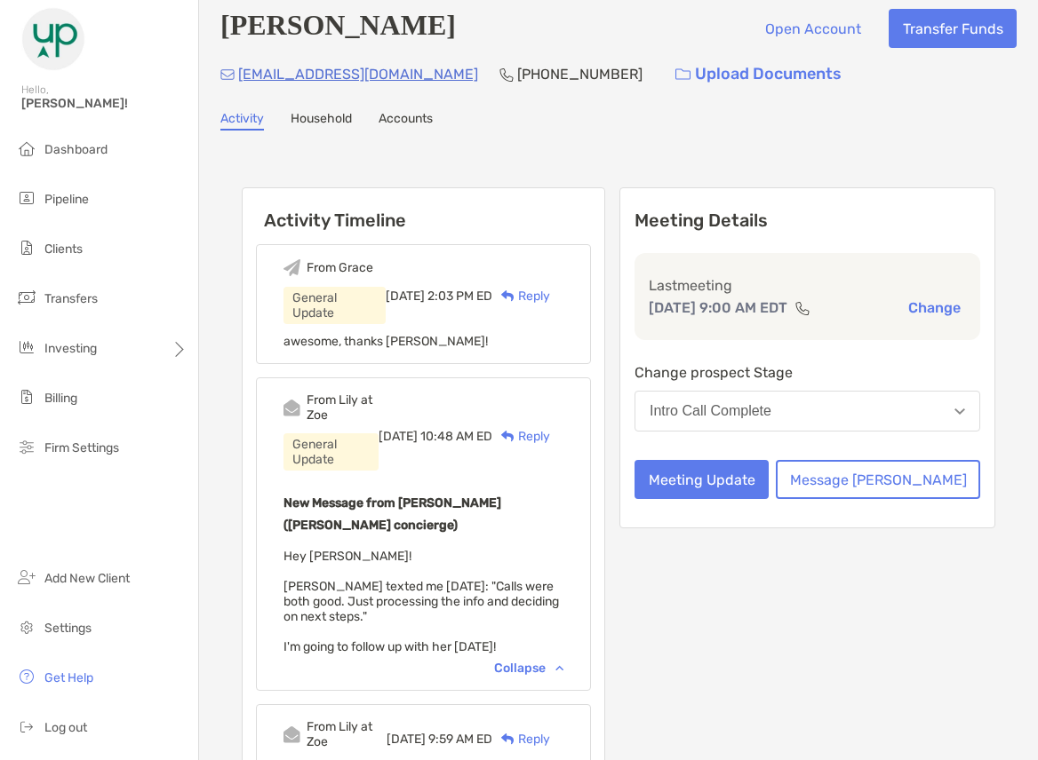
scroll to position [0, 0]
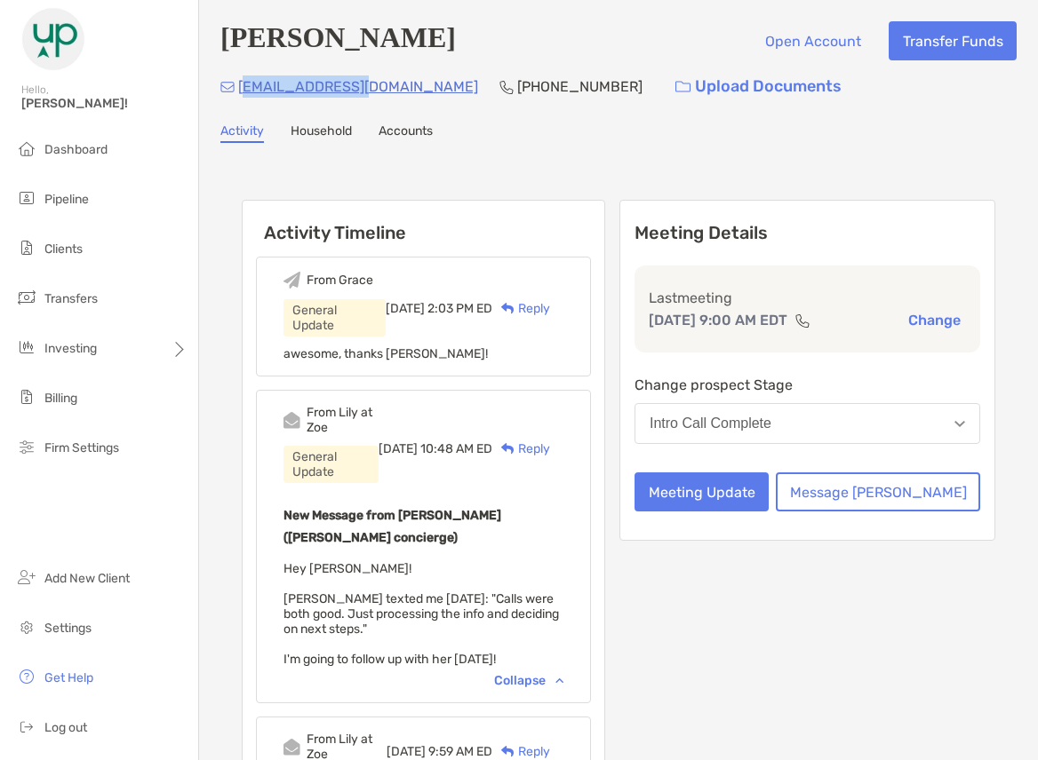
drag, startPoint x: 359, startPoint y: 83, endPoint x: 241, endPoint y: 87, distance: 118.2
click at [241, 87] on div "ludzek@gmail.com (314) 488-0051 Upload Documents" at bounding box center [618, 87] width 796 height 38
click at [442, 561] on span "Hey Grace! Kimberly texted me yesterday: "Calls were both good. Just processing…" at bounding box center [420, 614] width 275 height 106
drag, startPoint x: 361, startPoint y: 91, endPoint x: 232, endPoint y: 115, distance: 131.0
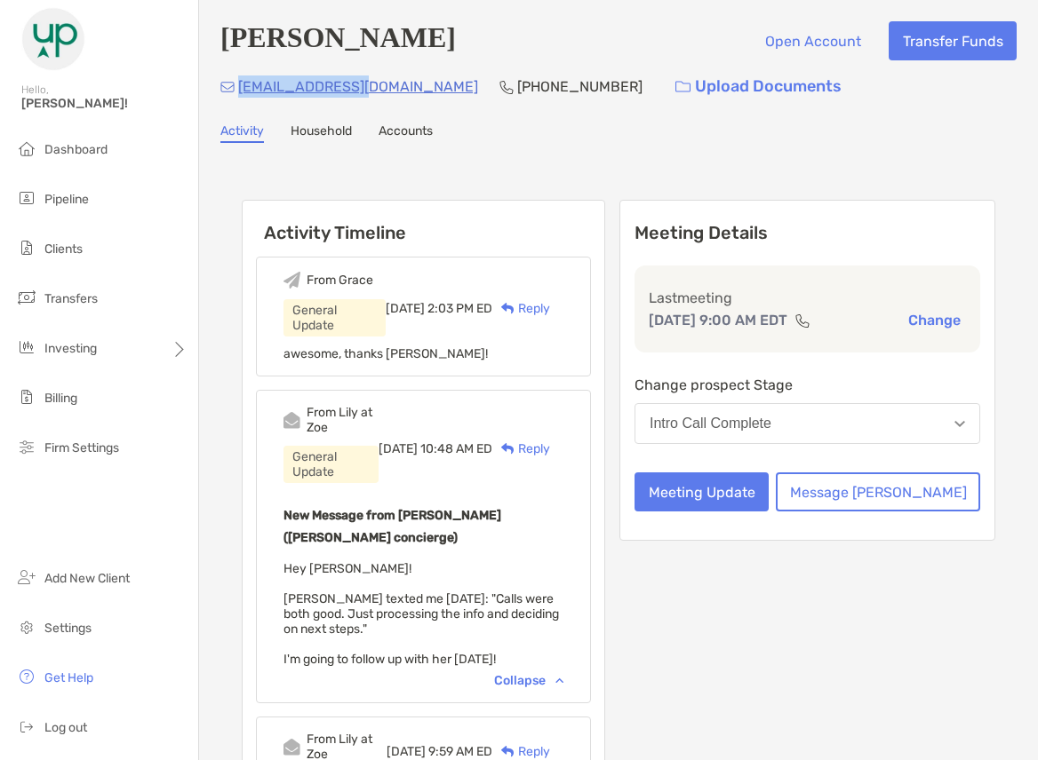
copy p "ludzek@gmail.com"
click at [362, 91] on div "ludzek@gmail.com (314) 488-0051 Upload Documents" at bounding box center [618, 87] width 796 height 38
click at [370, 92] on div "ludzek@gmail.com (314) 488-0051 Upload Documents" at bounding box center [618, 87] width 796 height 38
drag, startPoint x: 358, startPoint y: 91, endPoint x: 244, endPoint y: 97, distance: 113.8
click at [244, 97] on div "ludzek@gmail.com (314) 488-0051 Upload Documents" at bounding box center [618, 87] width 796 height 38
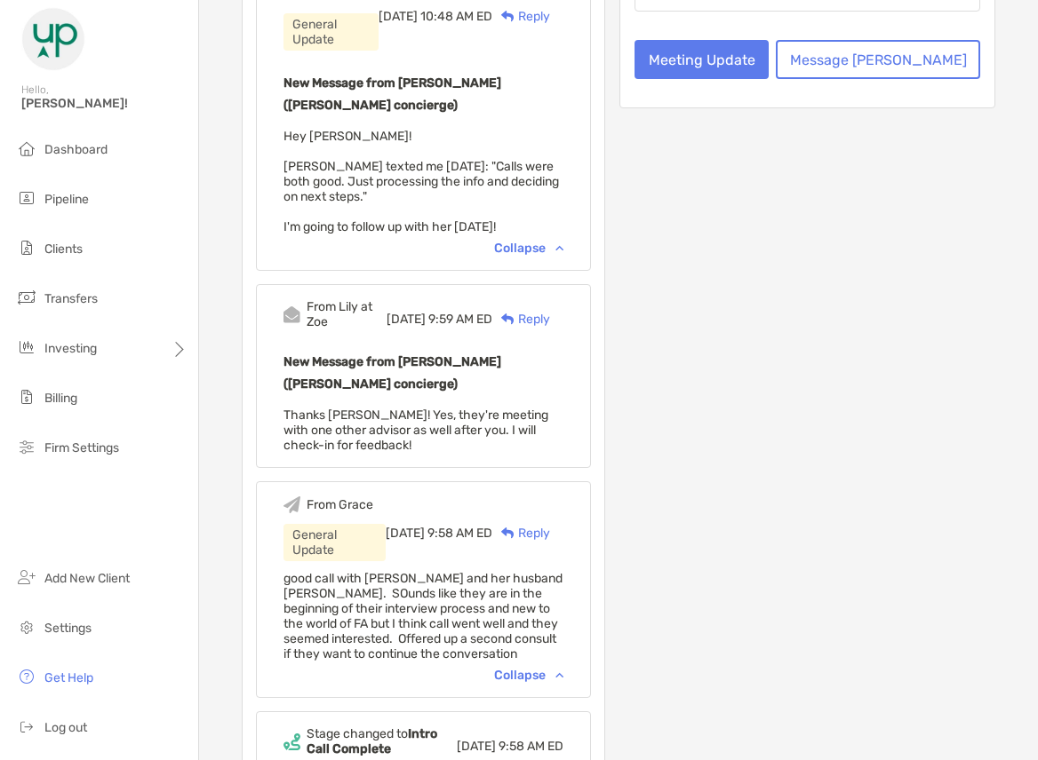
scroll to position [533, 0]
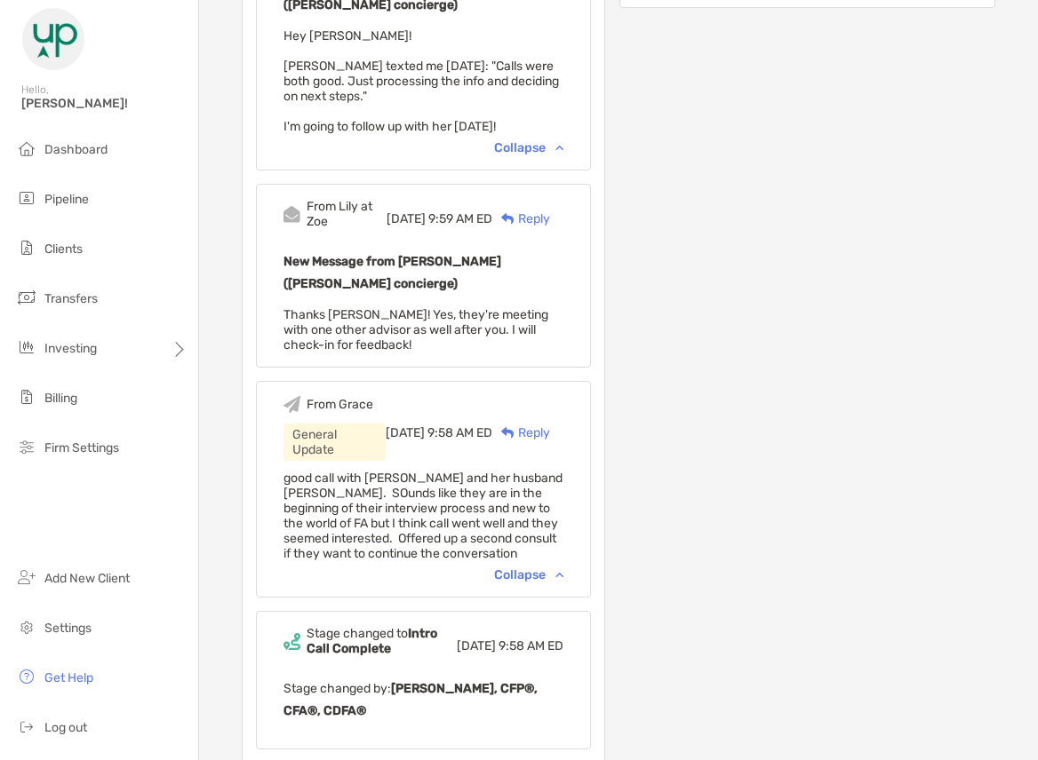
click at [563, 568] on div "Collapse" at bounding box center [528, 575] width 69 height 15
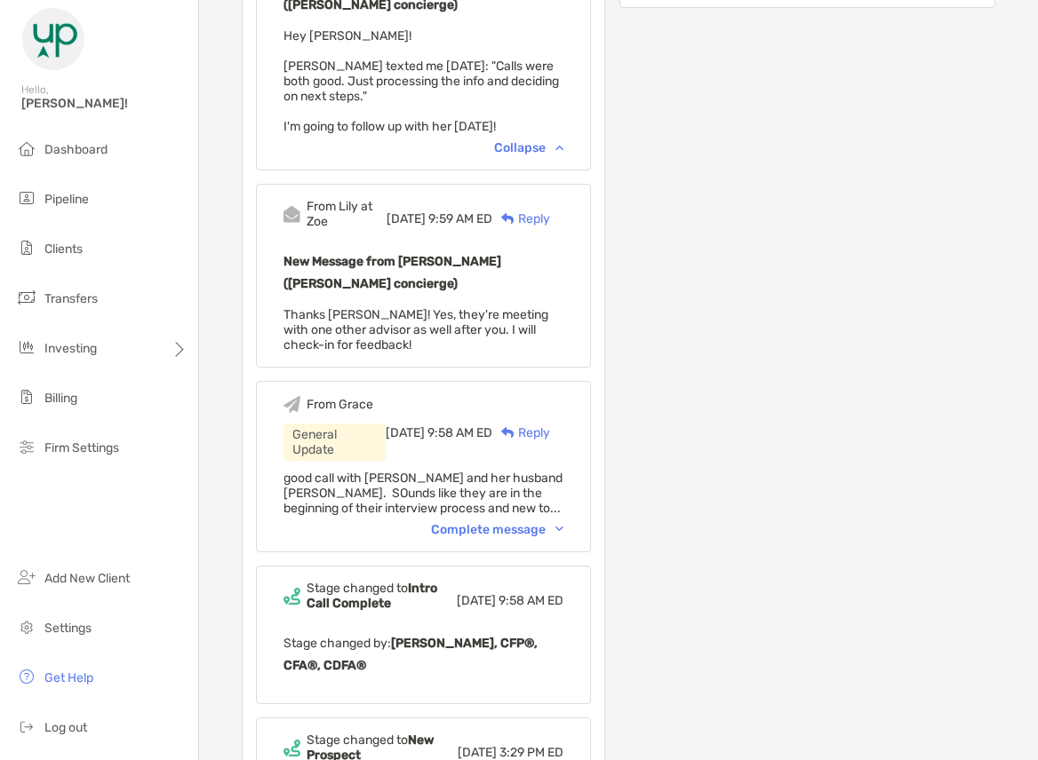
click at [563, 522] on div "Complete message" at bounding box center [497, 529] width 132 height 15
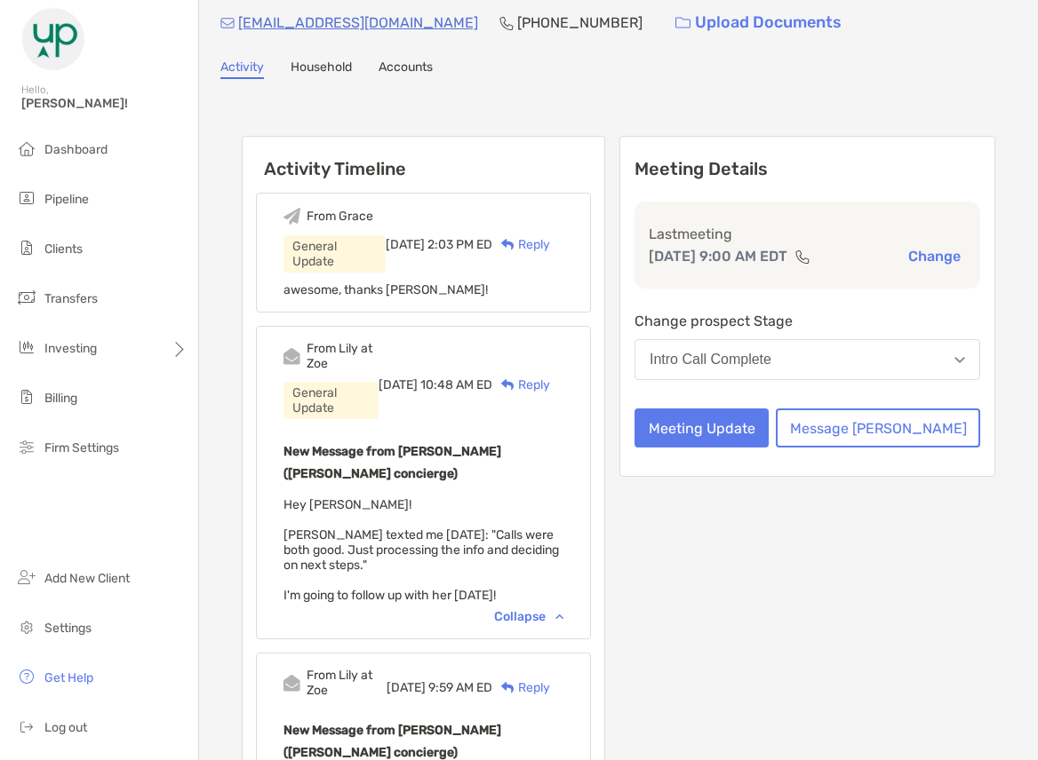
scroll to position [0, 0]
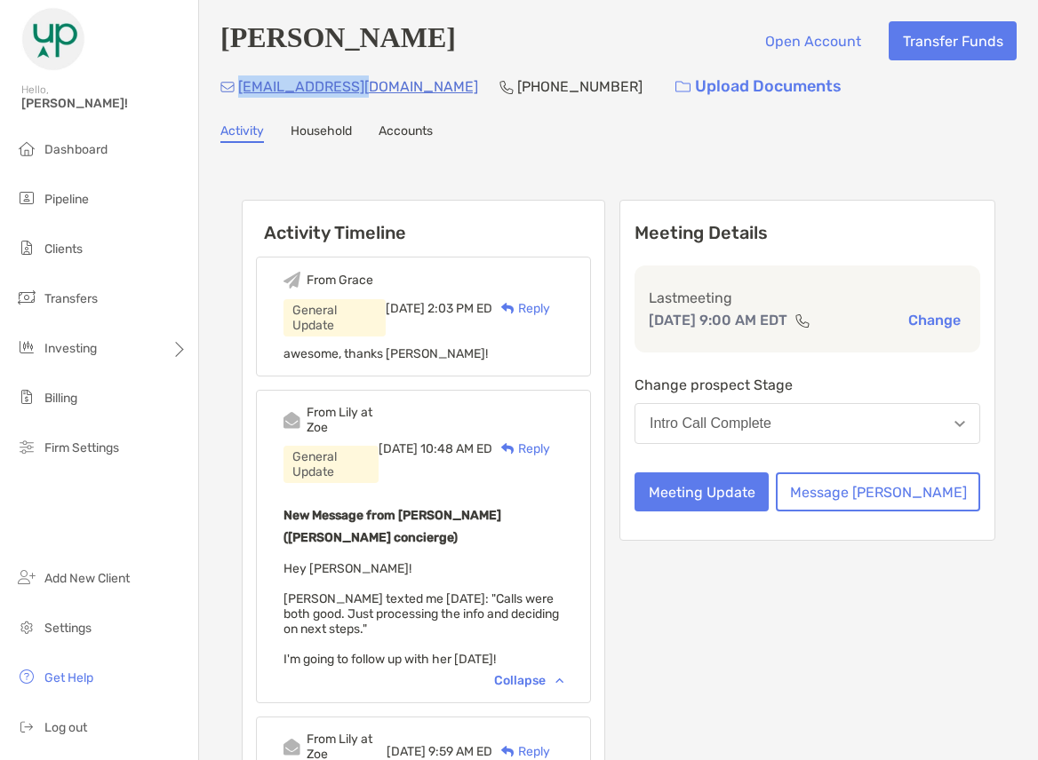
drag, startPoint x: 366, startPoint y: 90, endPoint x: 237, endPoint y: 106, distance: 129.8
click at [237, 106] on div "ludzek@gmail.com (314) 488-0051 Upload Documents" at bounding box center [618, 87] width 796 height 38
copy p "ludzek@gmail.com"
drag, startPoint x: 513, startPoint y: 96, endPoint x: 397, endPoint y: 108, distance: 116.2
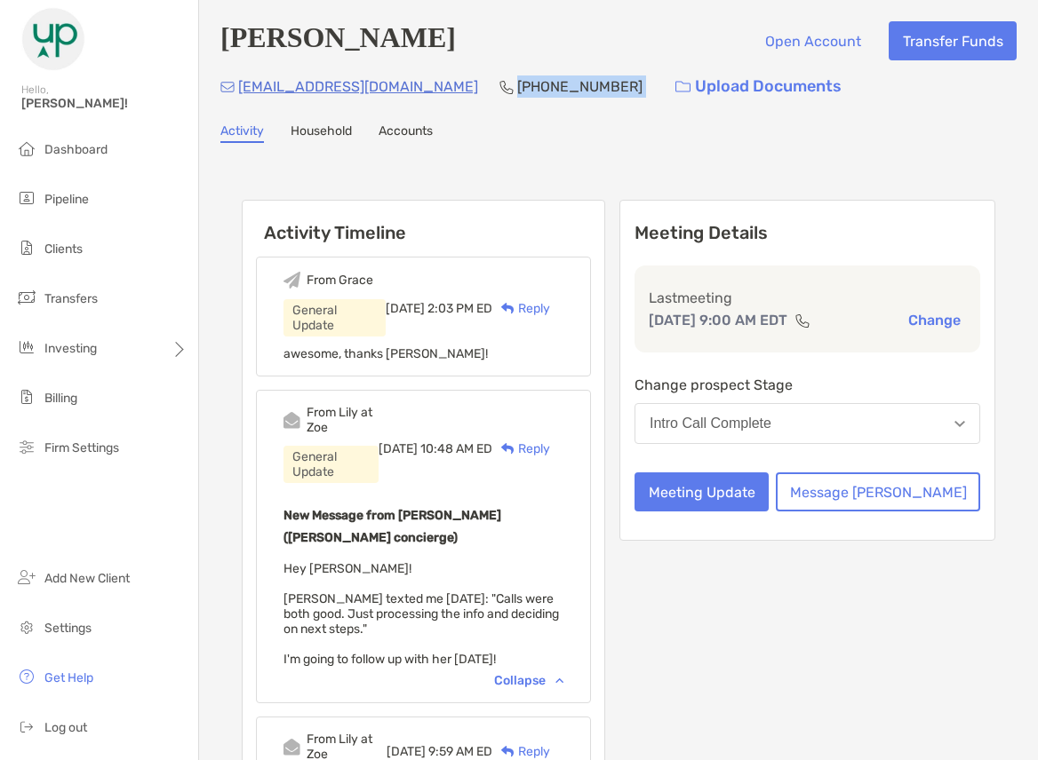
copy p "(314) 488-0051"
click at [35, 225] on ul "Dashboard Pipeline Clients Transfers Investing Billing Firm Settings" at bounding box center [99, 306] width 198 height 348
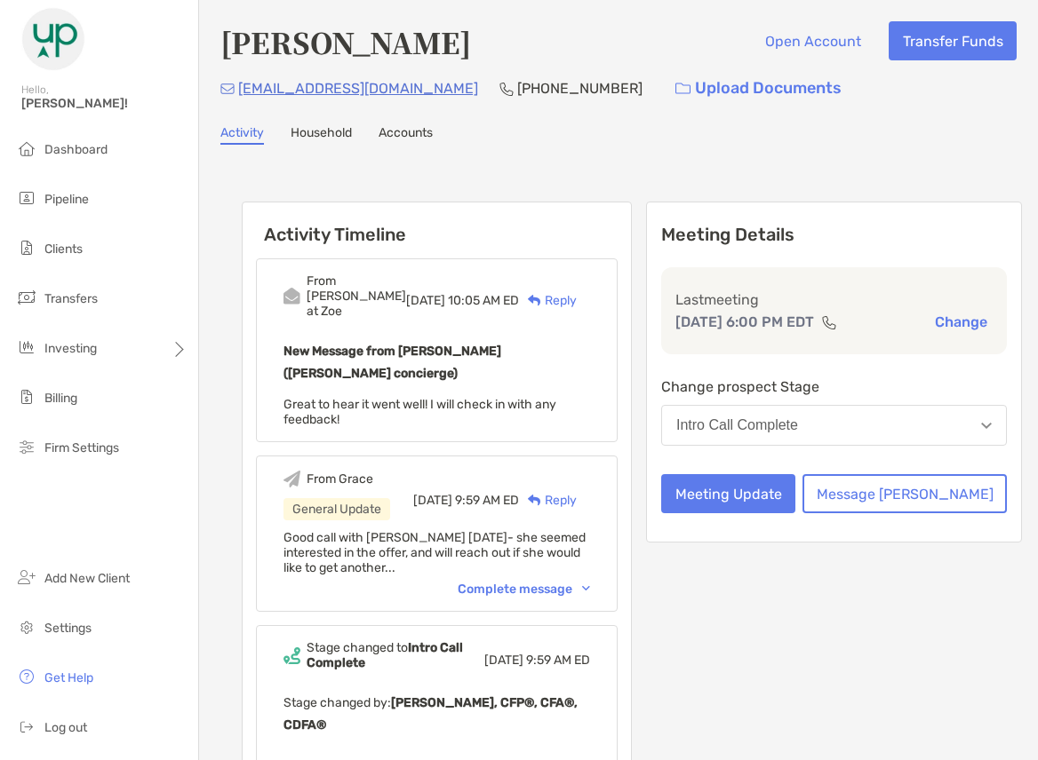
click at [543, 582] on div "Complete message" at bounding box center [523, 589] width 132 height 15
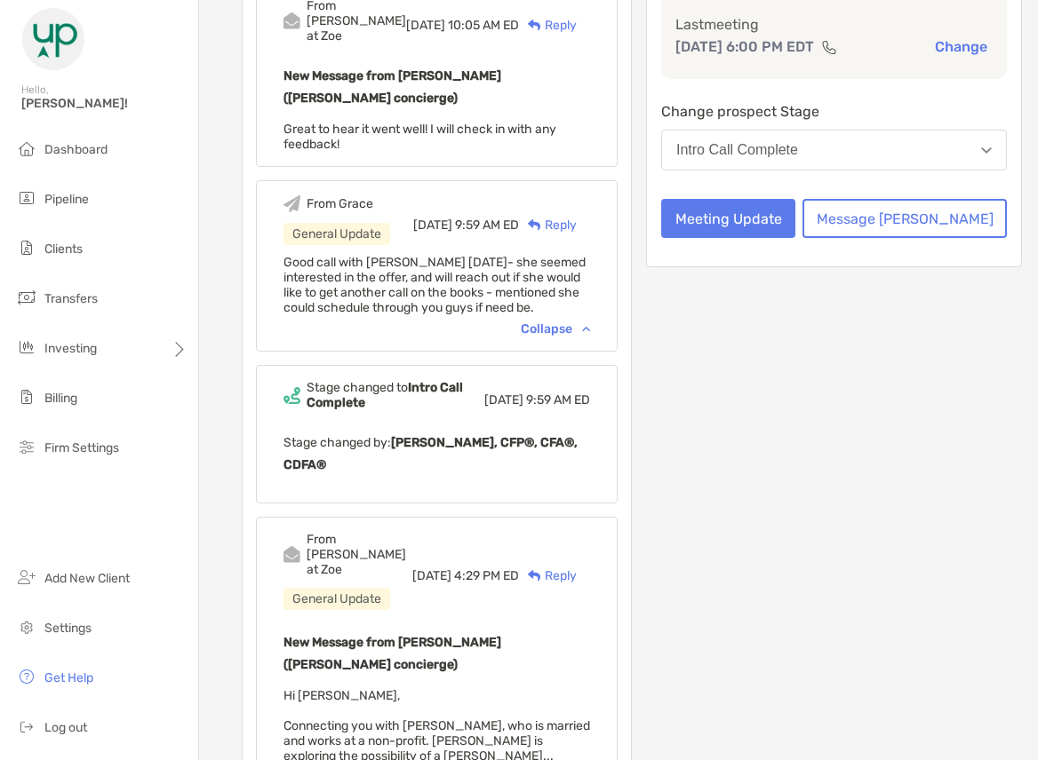
scroll to position [355, 0]
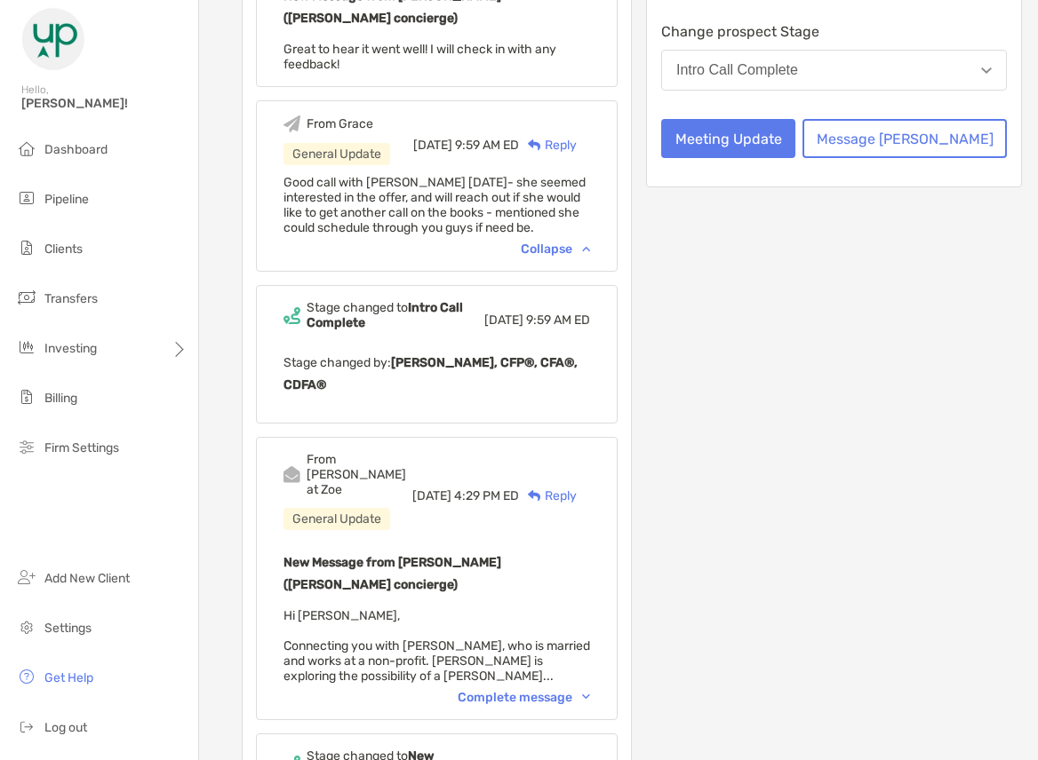
click at [546, 690] on div "Complete message" at bounding box center [523, 697] width 132 height 15
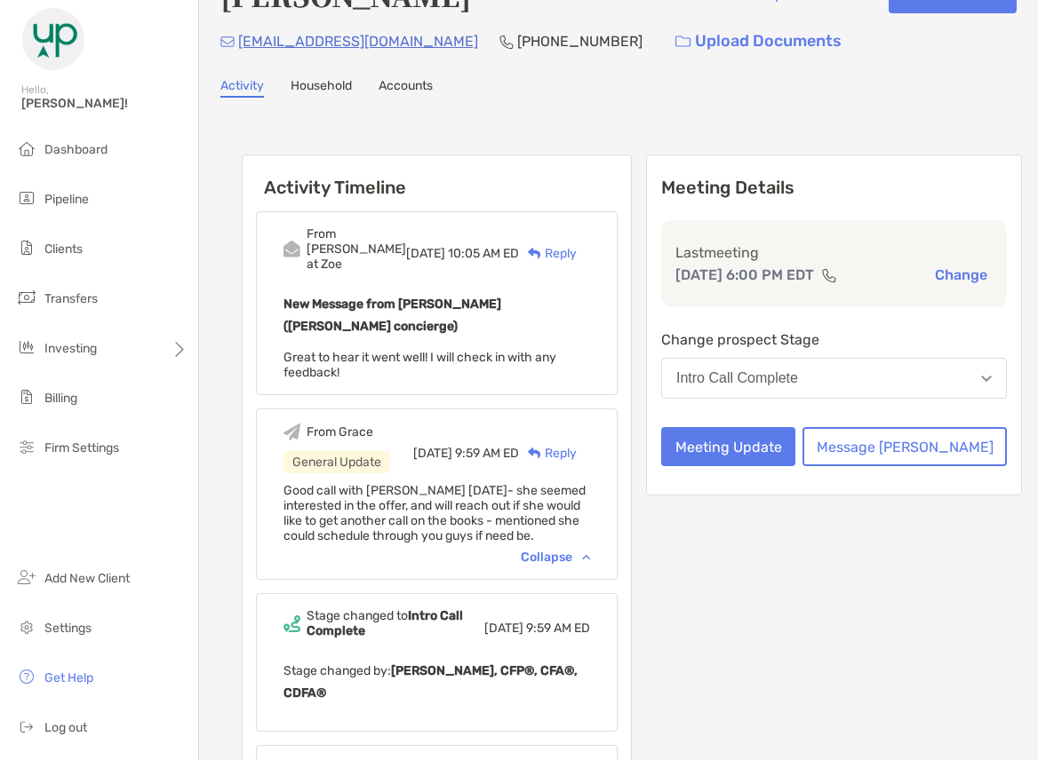
scroll to position [0, 0]
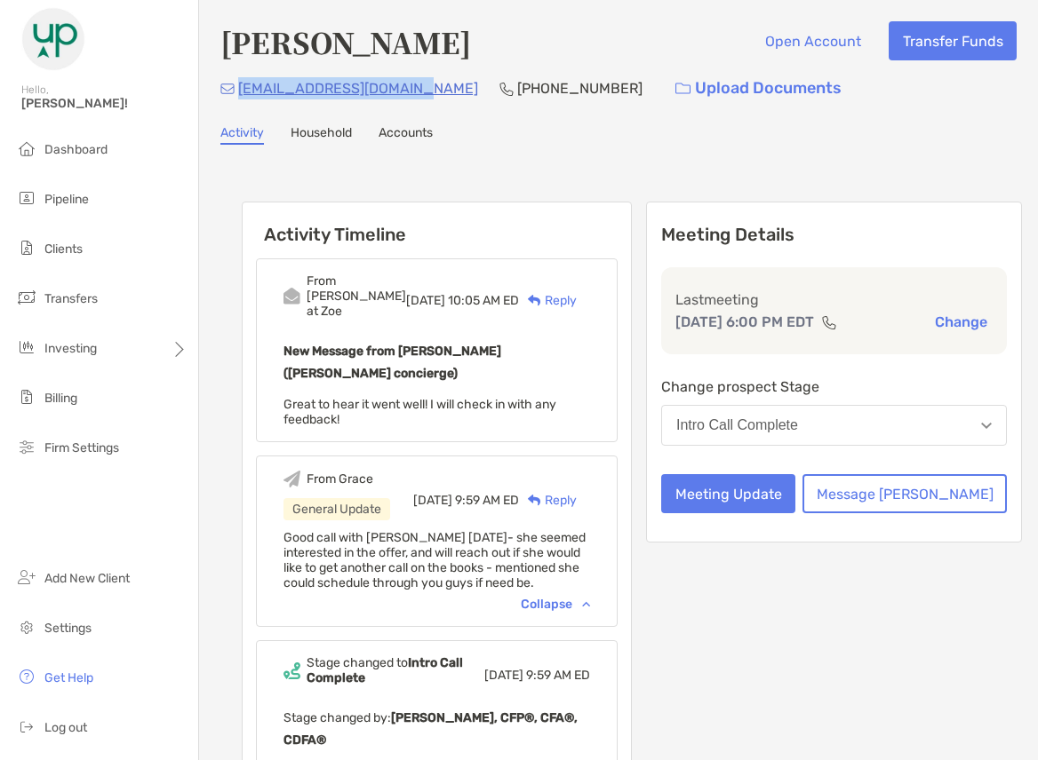
drag, startPoint x: 415, startPoint y: 85, endPoint x: 239, endPoint y: 109, distance: 177.5
copy p "cassiel.young@gmail.com"
drag, startPoint x: 547, startPoint y: 90, endPoint x: 447, endPoint y: 96, distance: 100.6
click at [447, 96] on div "cassiel.young@gmail.com (612) 437-8927 Upload Documents" at bounding box center [618, 88] width 796 height 38
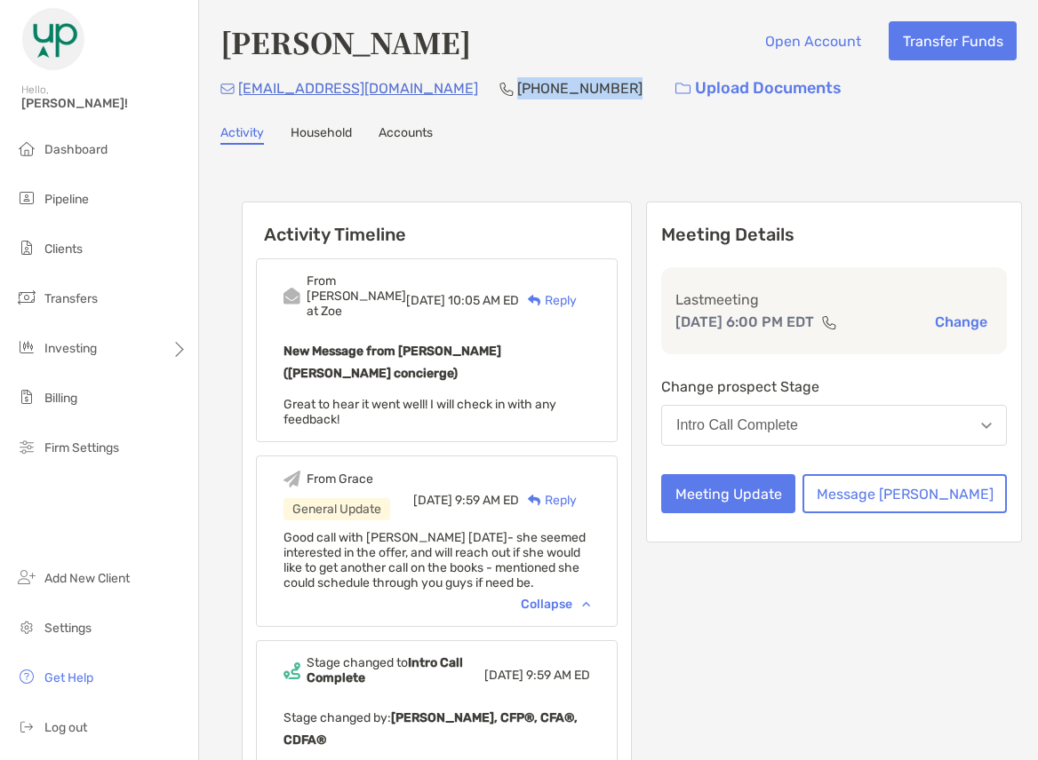
drag, startPoint x: 530, startPoint y: 94, endPoint x: 545, endPoint y: 94, distance: 14.2
click at [533, 95] on p "(612) 437-8927" at bounding box center [579, 88] width 125 height 22
copy p "(612) 437-8927"
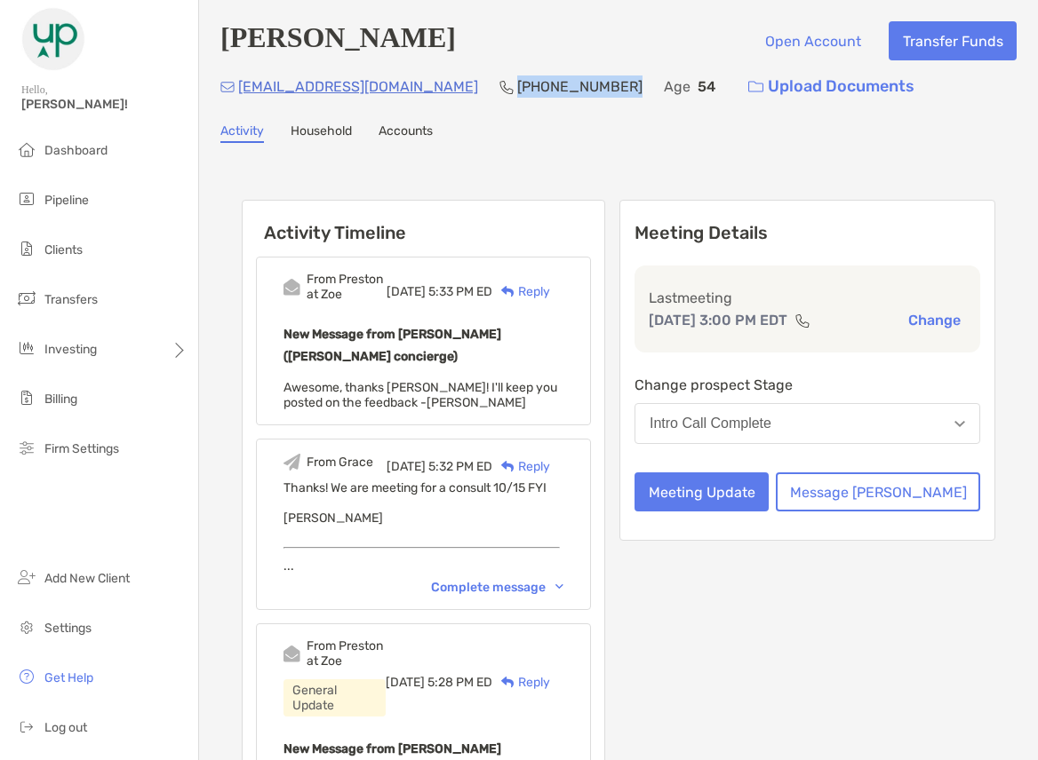
drag, startPoint x: 508, startPoint y: 86, endPoint x: 392, endPoint y: 106, distance: 118.0
copy p "[PHONE_NUMBER]"
drag, startPoint x: 362, startPoint y: 87, endPoint x: 237, endPoint y: 93, distance: 125.4
click at [237, 93] on div "[EMAIL_ADDRESS][DOMAIN_NAME] [PHONE_NUMBER] Age [DEMOGRAPHIC_DATA] Upload Docum…" at bounding box center [618, 87] width 796 height 38
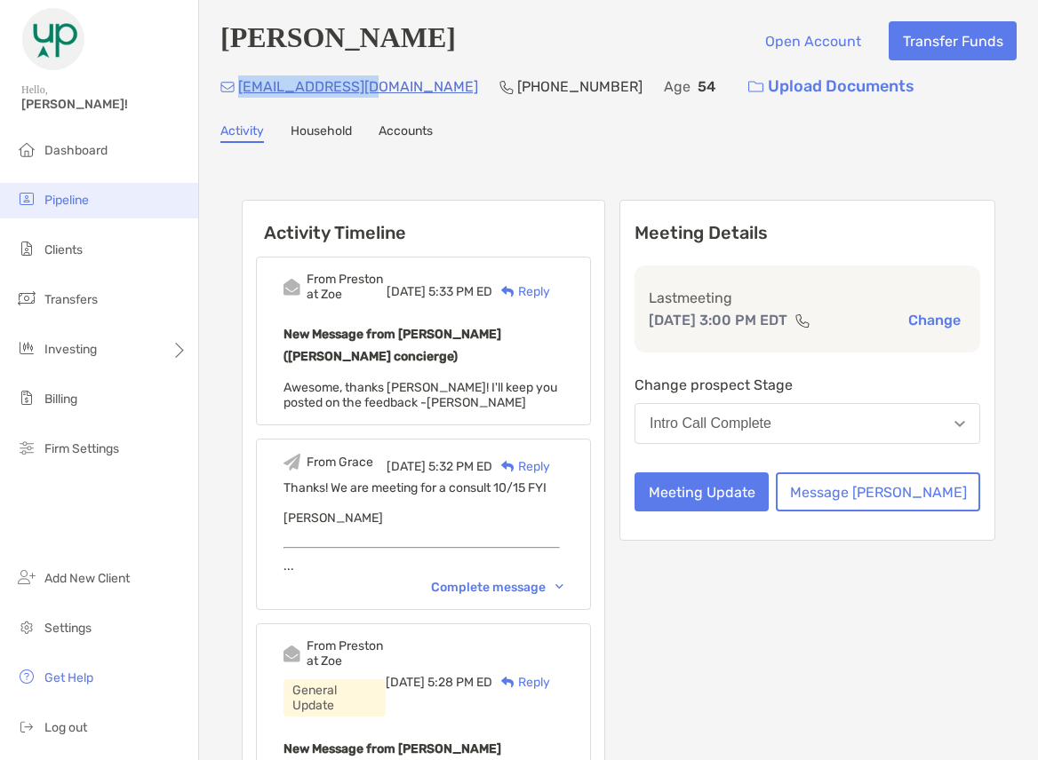
copy p "[EMAIL_ADDRESS][DOMAIN_NAME]"
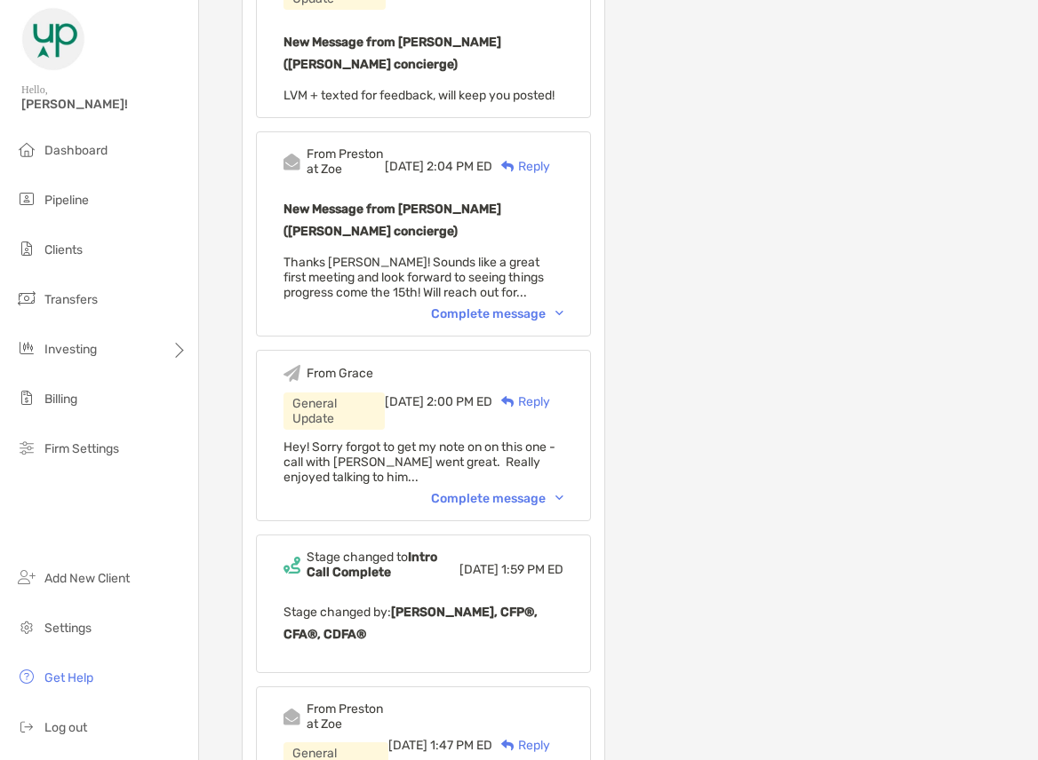
scroll to position [711, 0]
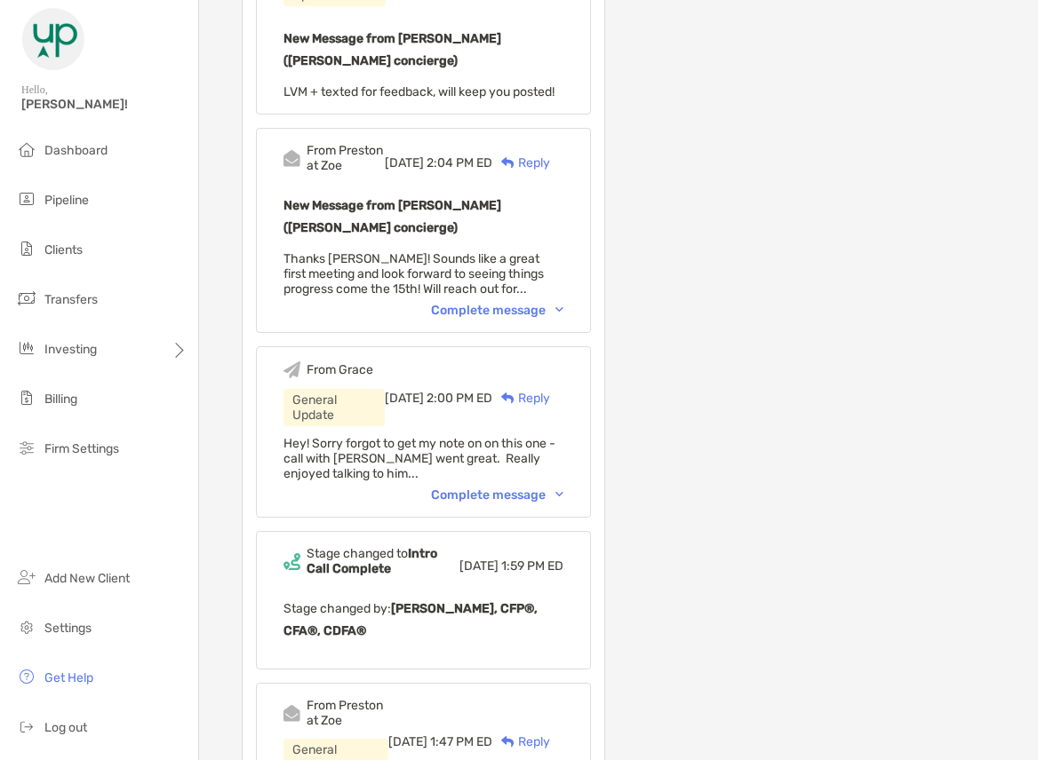
click at [563, 488] on div "Complete message" at bounding box center [497, 495] width 132 height 15
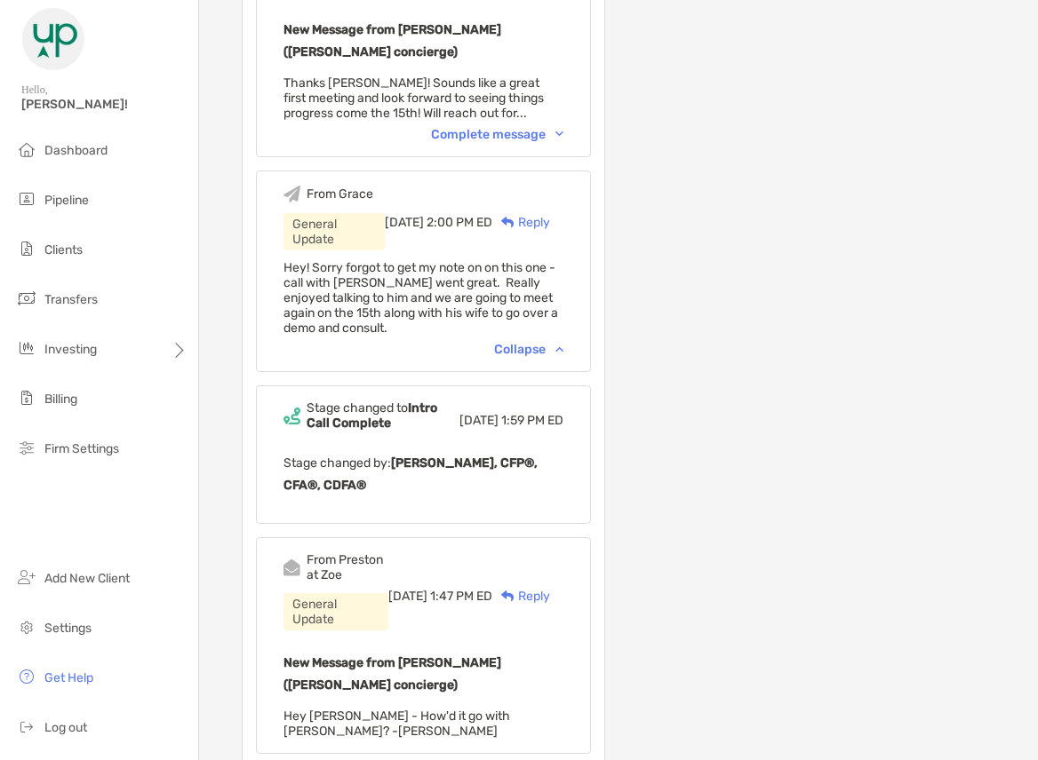
scroll to position [888, 0]
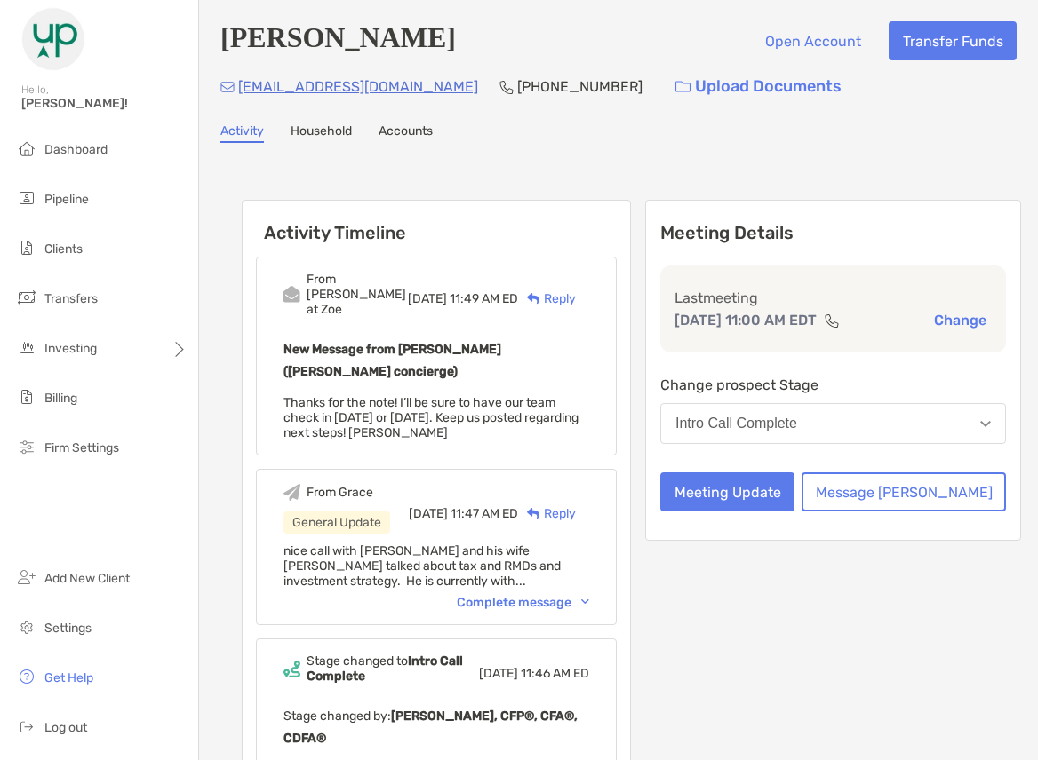
click at [541, 595] on div "Complete message" at bounding box center [523, 602] width 132 height 15
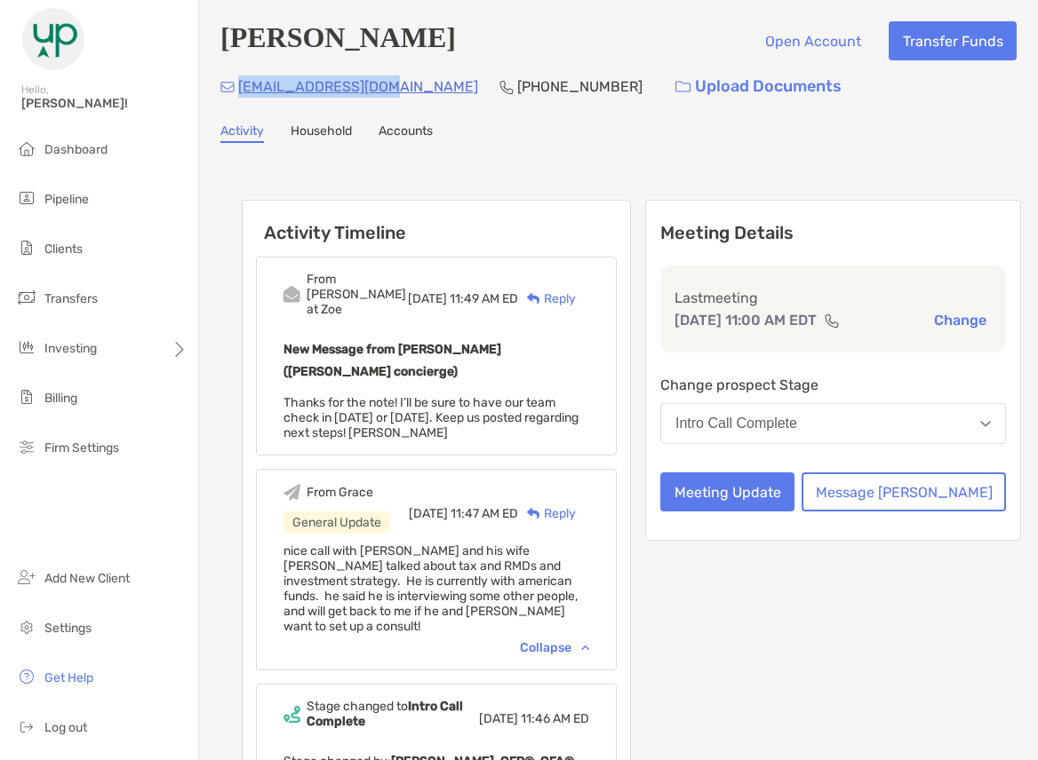
drag, startPoint x: 394, startPoint y: 91, endPoint x: 233, endPoint y: 109, distance: 162.7
click at [233, 109] on div "Jerry Aherns Open Account Transfer Funds aja5348@comcast.net (815) 847-0684 Upl…" at bounding box center [618, 726] width 839 height 1452
copy p "aja5348@comcast.net"
click at [399, 91] on div "aja5348@comcast.net (815) 847-0684 Upload Documents" at bounding box center [618, 87] width 796 height 38
drag, startPoint x: 393, startPoint y: 87, endPoint x: 239, endPoint y: 107, distance: 155.0
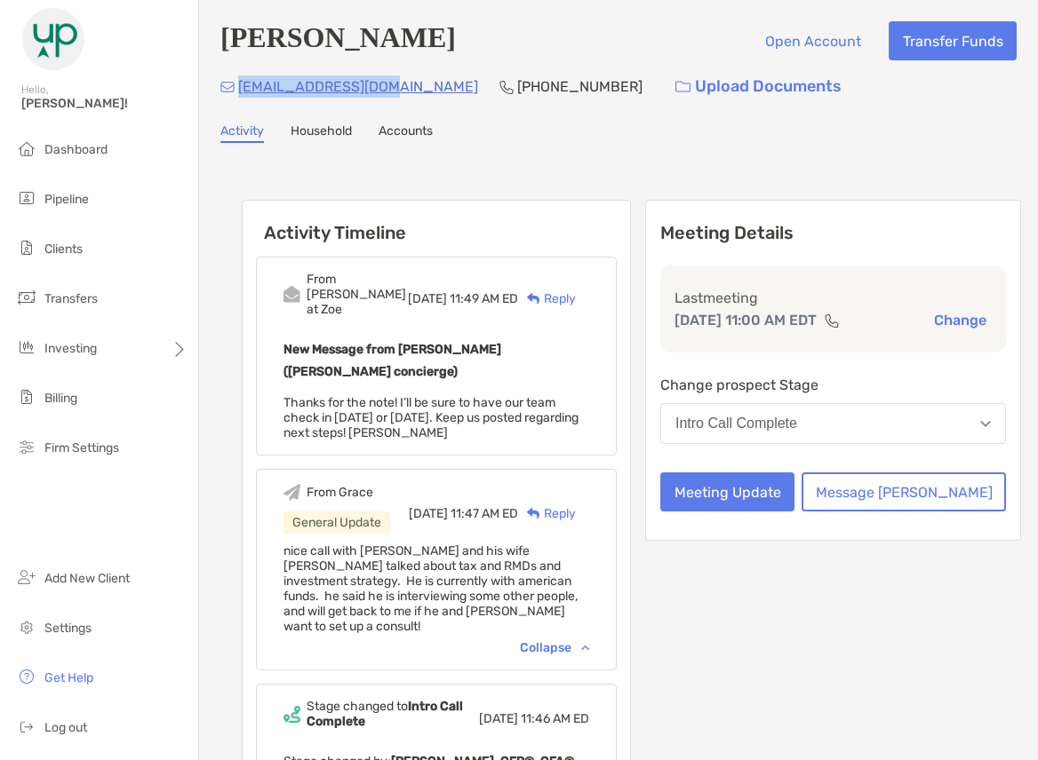
click at [239, 107] on div "Jerry Aherns Open Account Transfer Funds aja5348@comcast.net (815) 847-0684 Upl…" at bounding box center [618, 726] width 839 height 1452
copy p "aja5348@comcast.net"
drag, startPoint x: 529, startPoint y: 90, endPoint x: 422, endPoint y: 107, distance: 108.9
click at [422, 107] on div "Jerry Aherns Open Account Transfer Funds aja5348@comcast.net (815) 847-0684 Upl…" at bounding box center [618, 726] width 839 height 1452
copy p "(815) 847-0684"
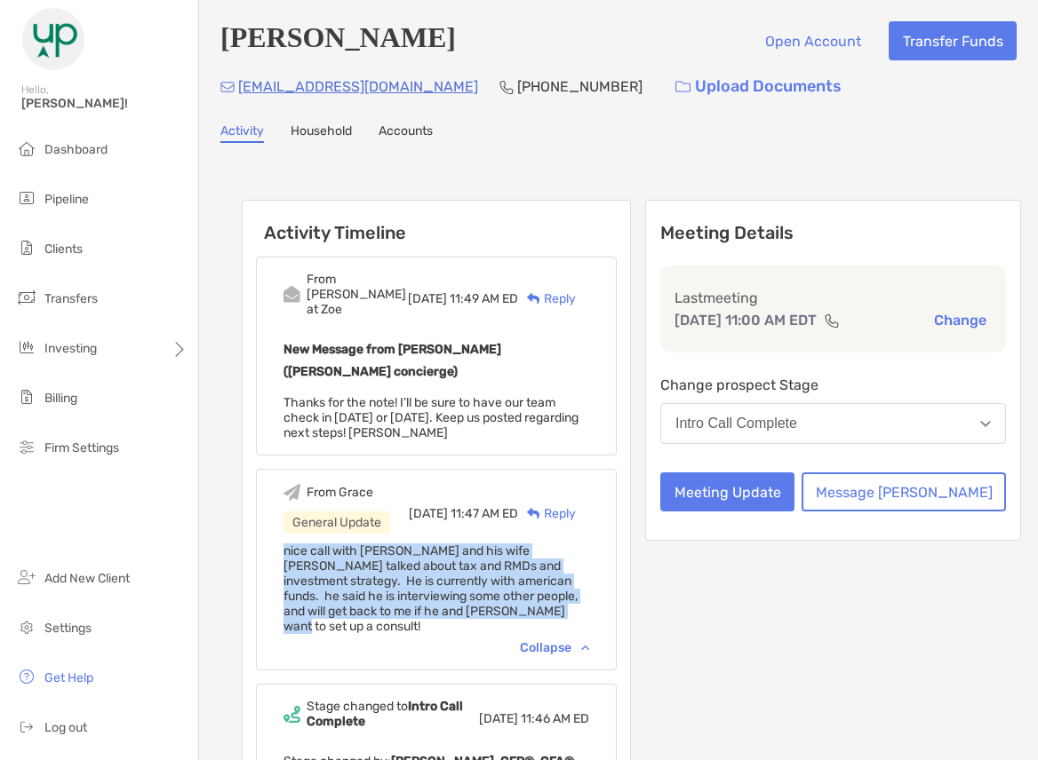
drag, startPoint x: 349, startPoint y: 555, endPoint x: 282, endPoint y: 502, distance: 85.3
click at [282, 502] on div "From Grace General Update Tue, Sep 30 11:47 AM ED Reply nice call with Jerry an…" at bounding box center [436, 570] width 361 height 202
copy span "nice call with Jerry and his wife anne - we talked about tax and RMDs and inves…"
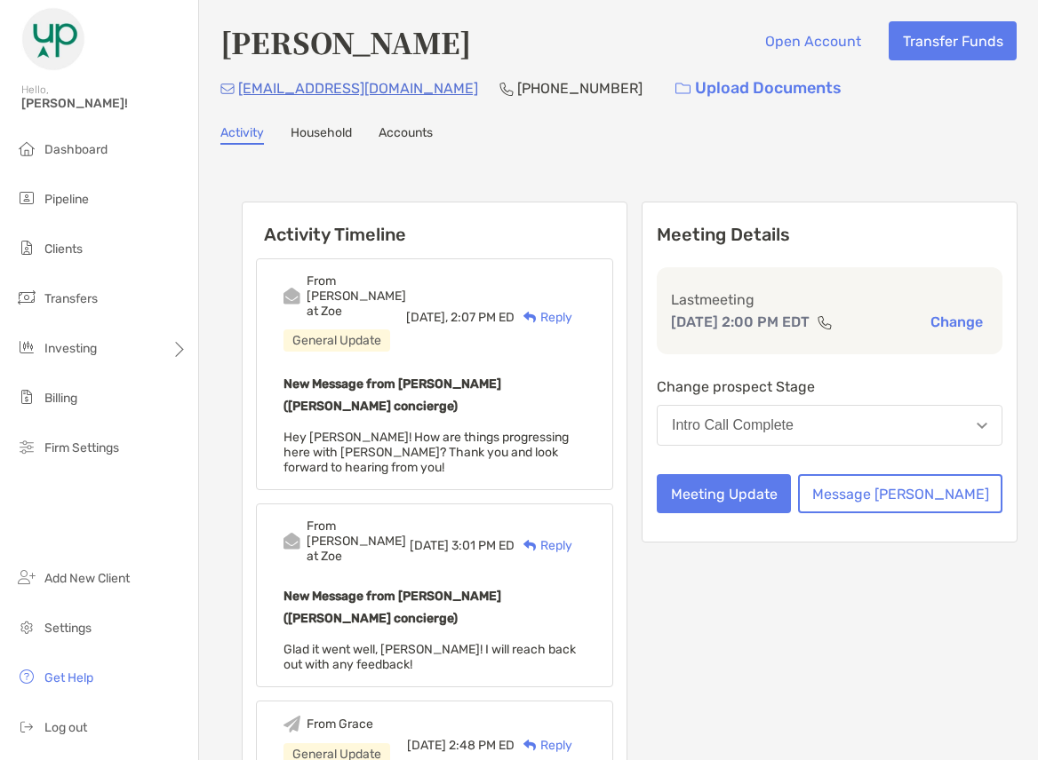
scroll to position [89, 0]
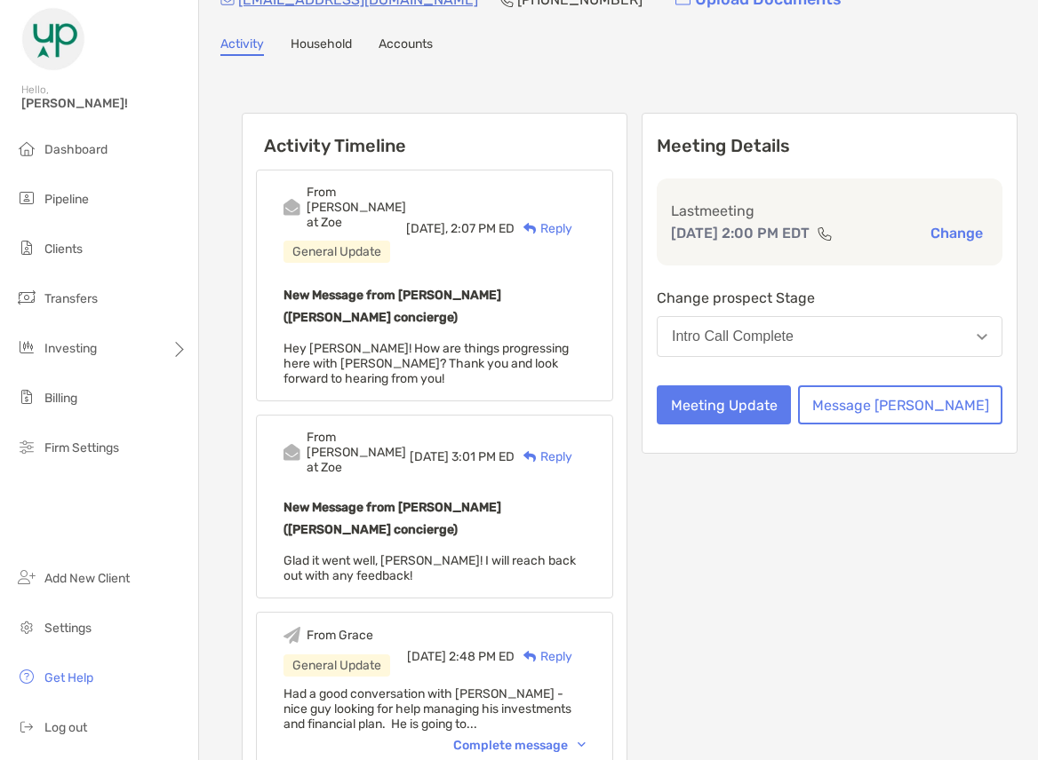
click at [564, 738] on div "Complete message" at bounding box center [519, 745] width 132 height 15
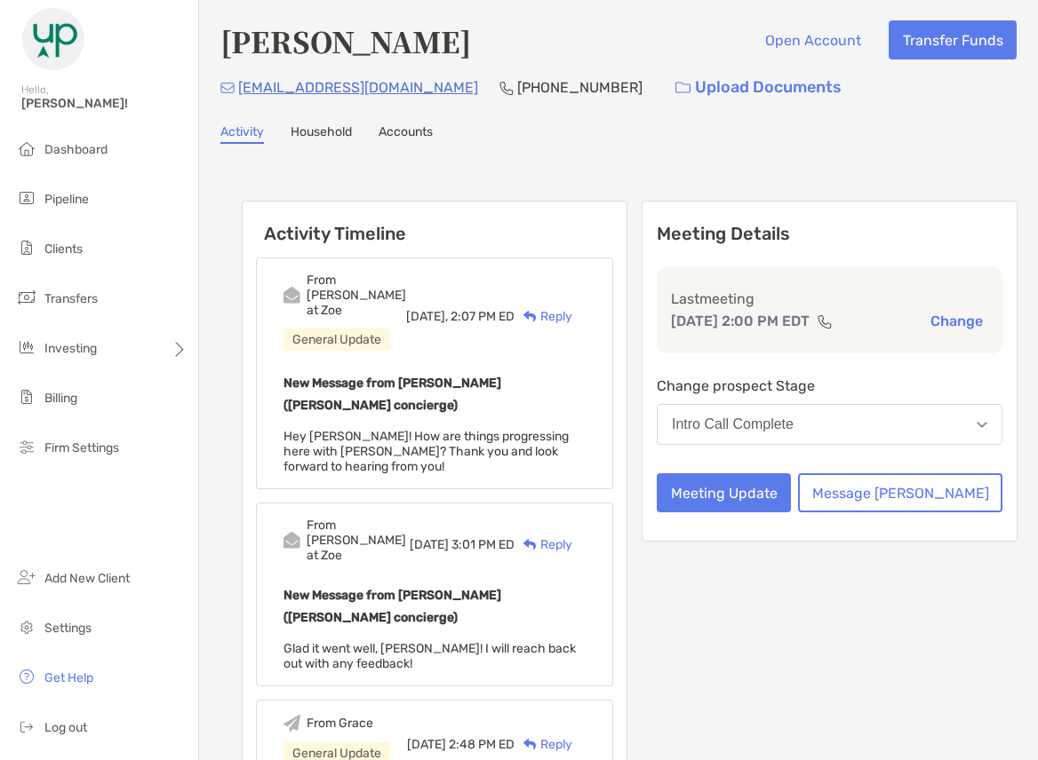
scroll to position [0, 0]
click at [572, 308] on div "Reply" at bounding box center [543, 317] width 58 height 19
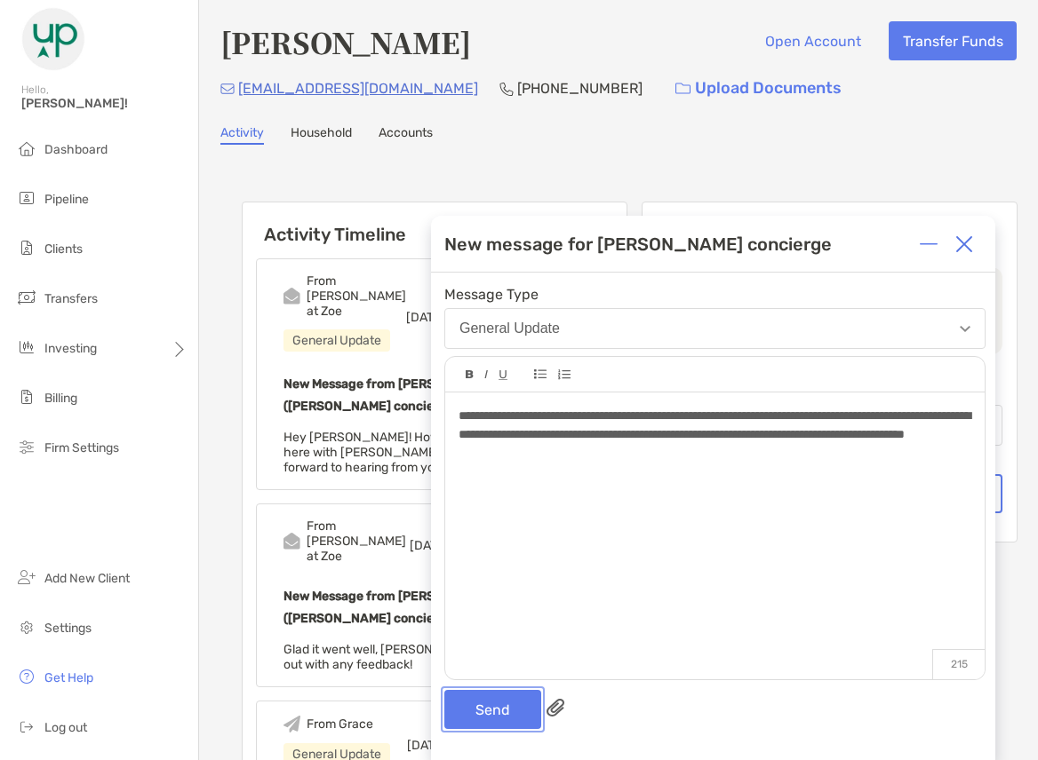
click at [489, 705] on button "Send" at bounding box center [492, 709] width 97 height 39
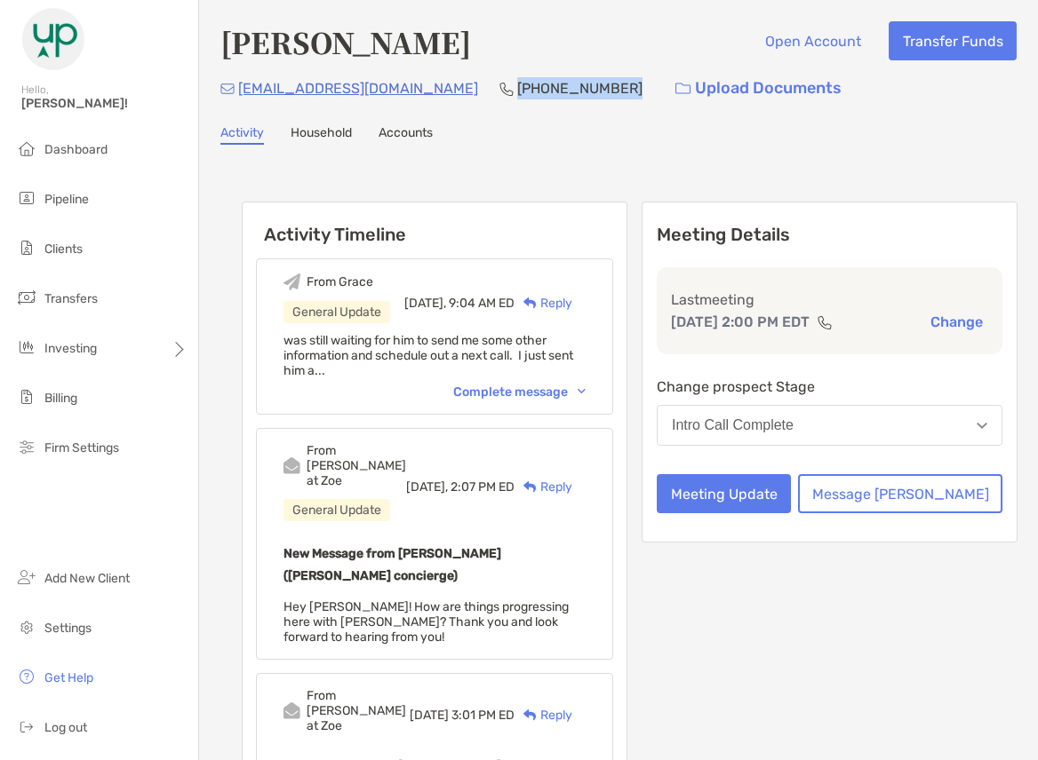
drag, startPoint x: 475, startPoint y: 85, endPoint x: 384, endPoint y: 94, distance: 91.9
click at [384, 94] on div "[EMAIL_ADDRESS][DOMAIN_NAME] [PHONE_NUMBER] Upload Documents" at bounding box center [618, 88] width 796 height 38
copy p "[PHONE_NUMBER]"
drag, startPoint x: 355, startPoint y: 86, endPoint x: 229, endPoint y: 109, distance: 128.2
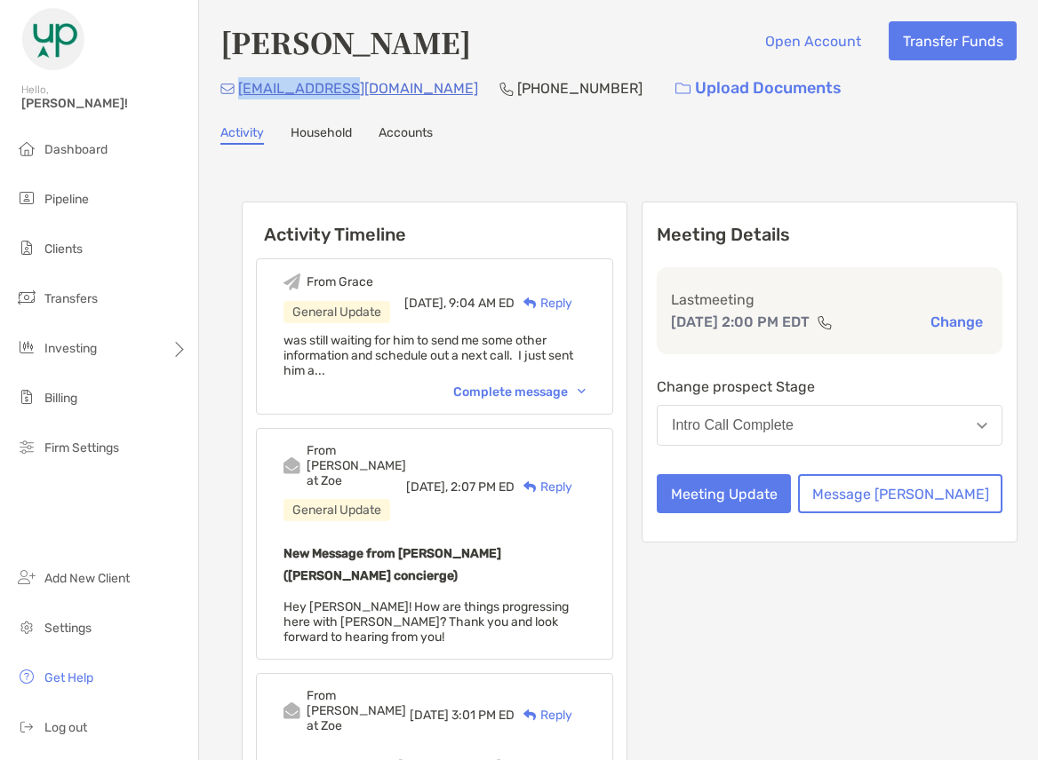
copy p "[EMAIL_ADDRESS][DOMAIN_NAME]"
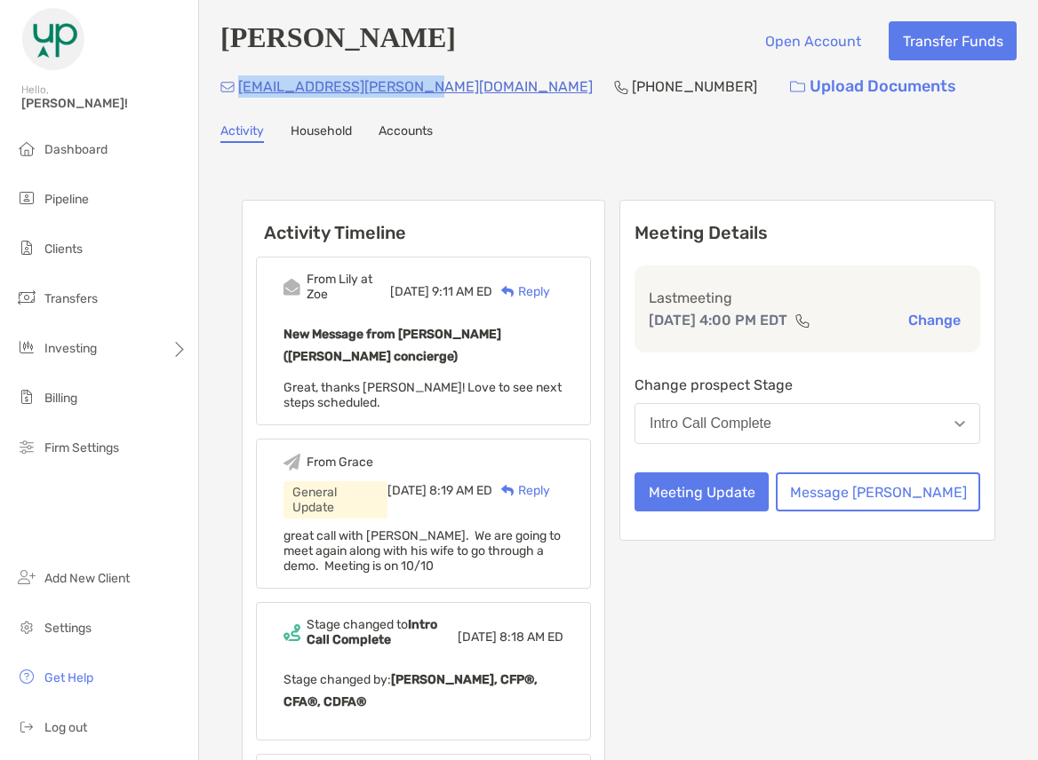
drag, startPoint x: 410, startPoint y: 93, endPoint x: 238, endPoint y: 114, distance: 173.5
click at [238, 114] on div "Levi Werkman Open Account Transfer Funds levi.j.werkman@gmail.com (319) 538-220…" at bounding box center [618, 685] width 839 height 1371
copy p "levi.j.werkman@gmail.com"
drag, startPoint x: 545, startPoint y: 88, endPoint x: 446, endPoint y: 103, distance: 99.8
click at [446, 103] on div "levi.j.werkman@gmail.com (319) 538-2209 Upload Documents" at bounding box center [618, 87] width 796 height 38
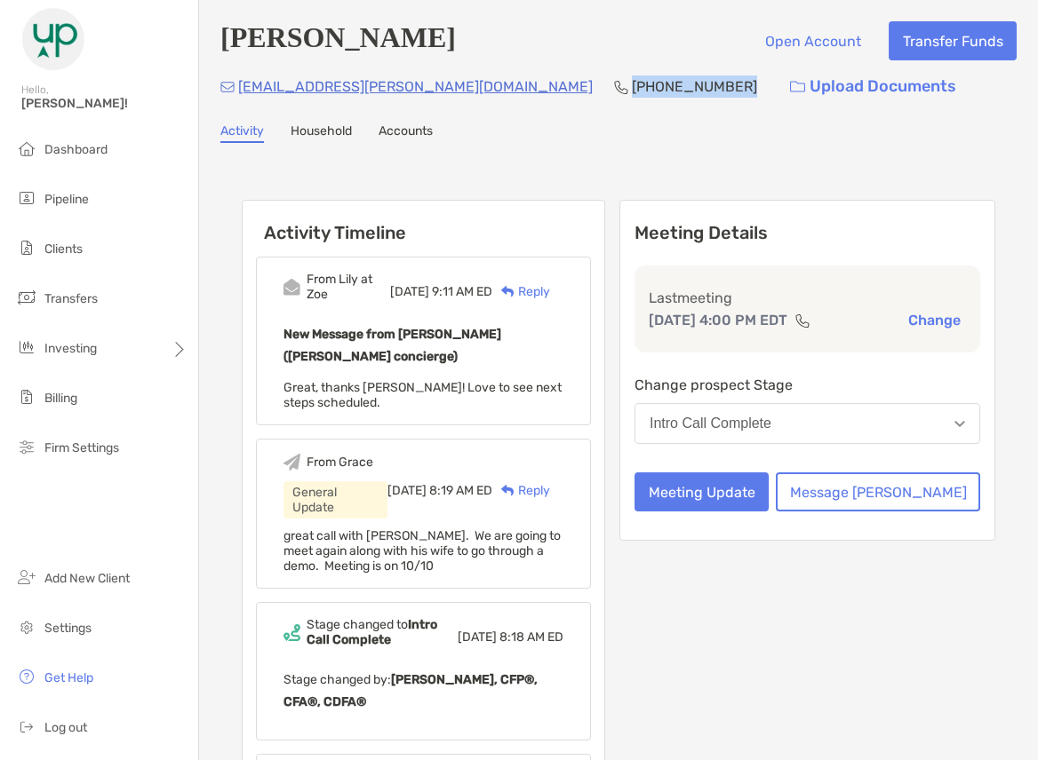
copy p "(319) 538-2209"
click at [895, 512] on button "Message [PERSON_NAME]" at bounding box center [878, 492] width 204 height 39
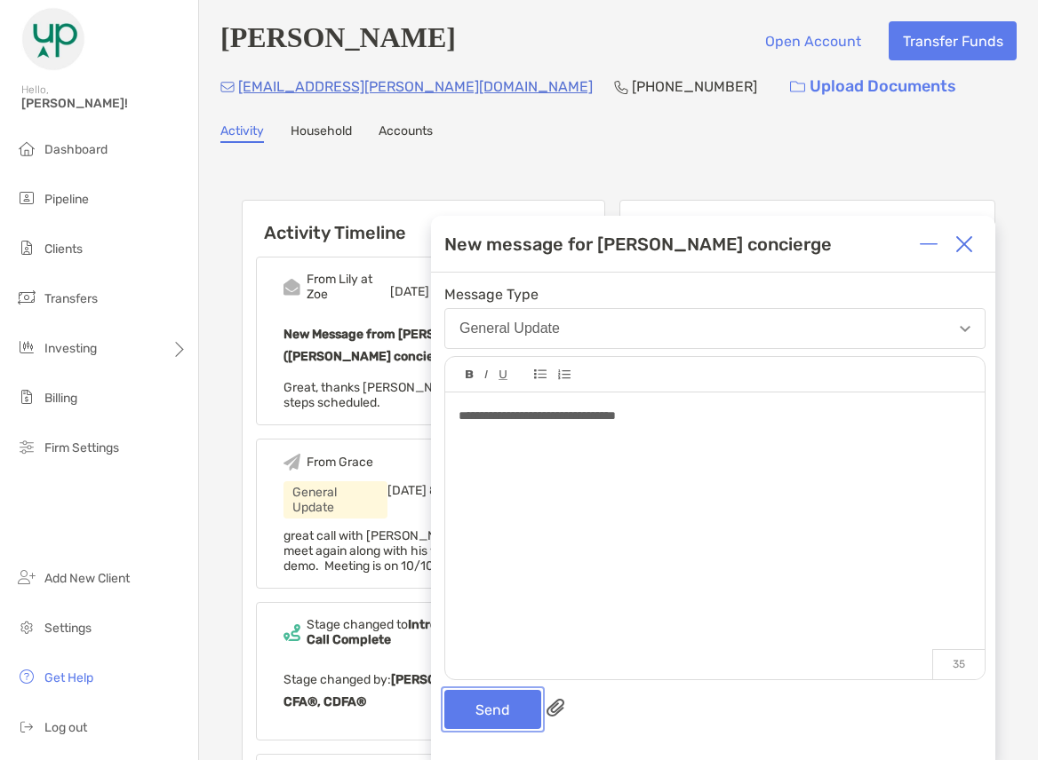
click at [481, 709] on button "Send" at bounding box center [492, 709] width 97 height 39
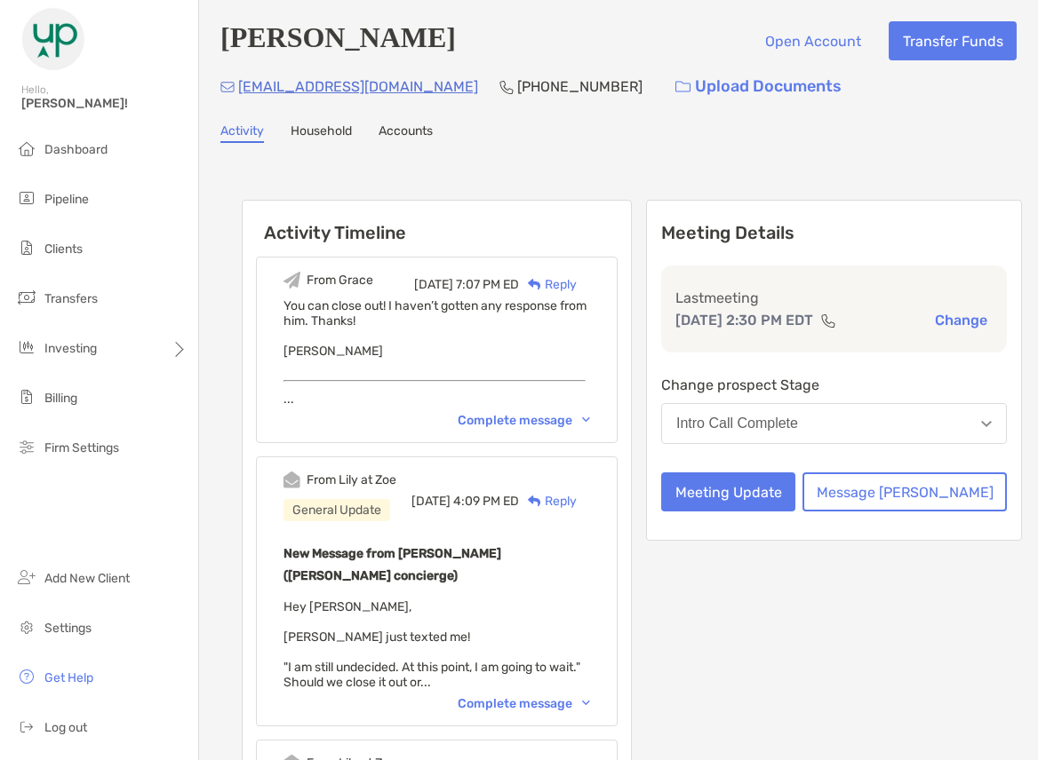
click at [569, 696] on div "Complete message" at bounding box center [523, 703] width 132 height 15
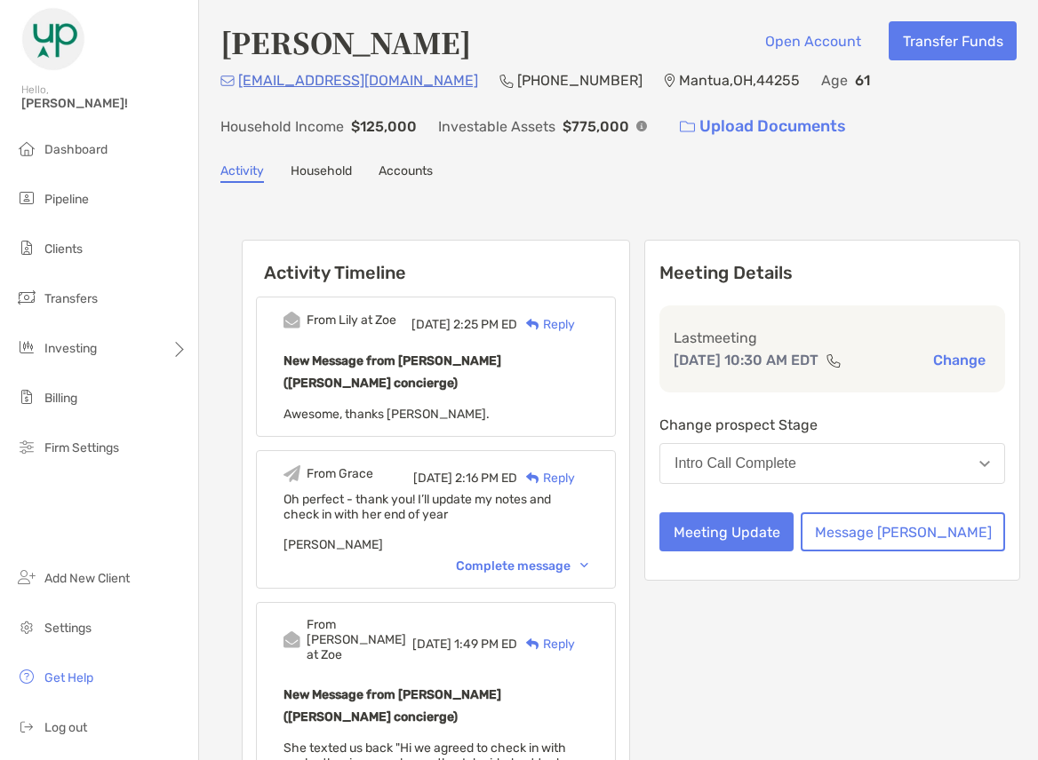
click at [542, 559] on div "Complete message" at bounding box center [522, 566] width 132 height 15
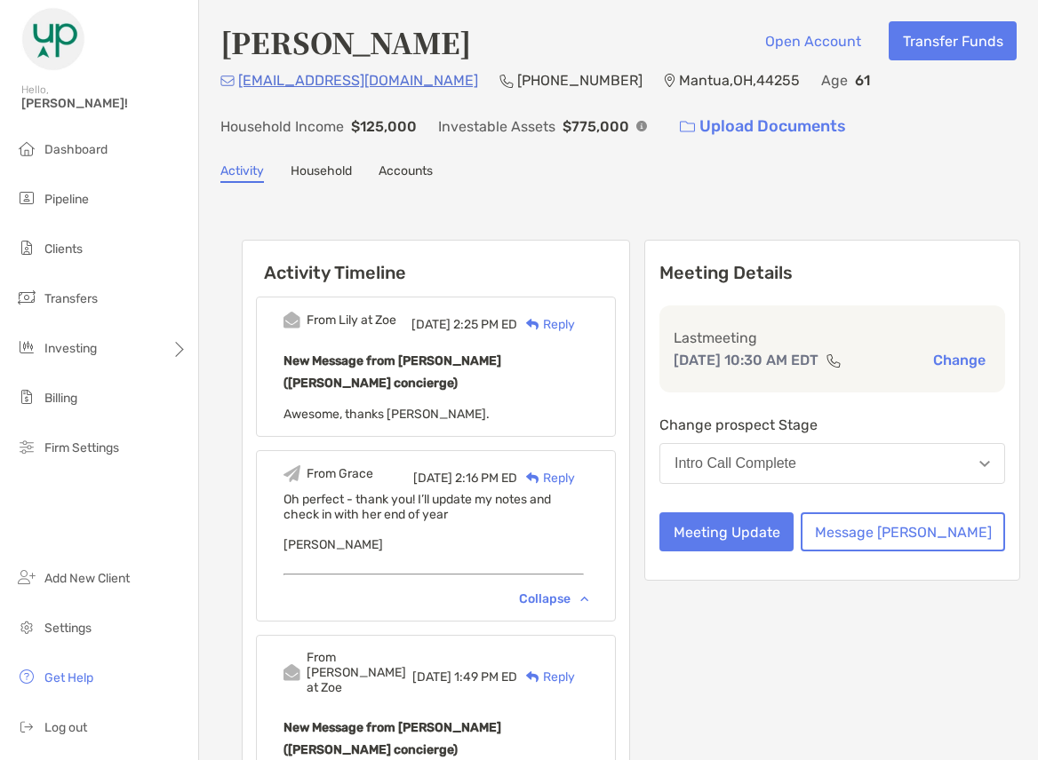
scroll to position [178, 0]
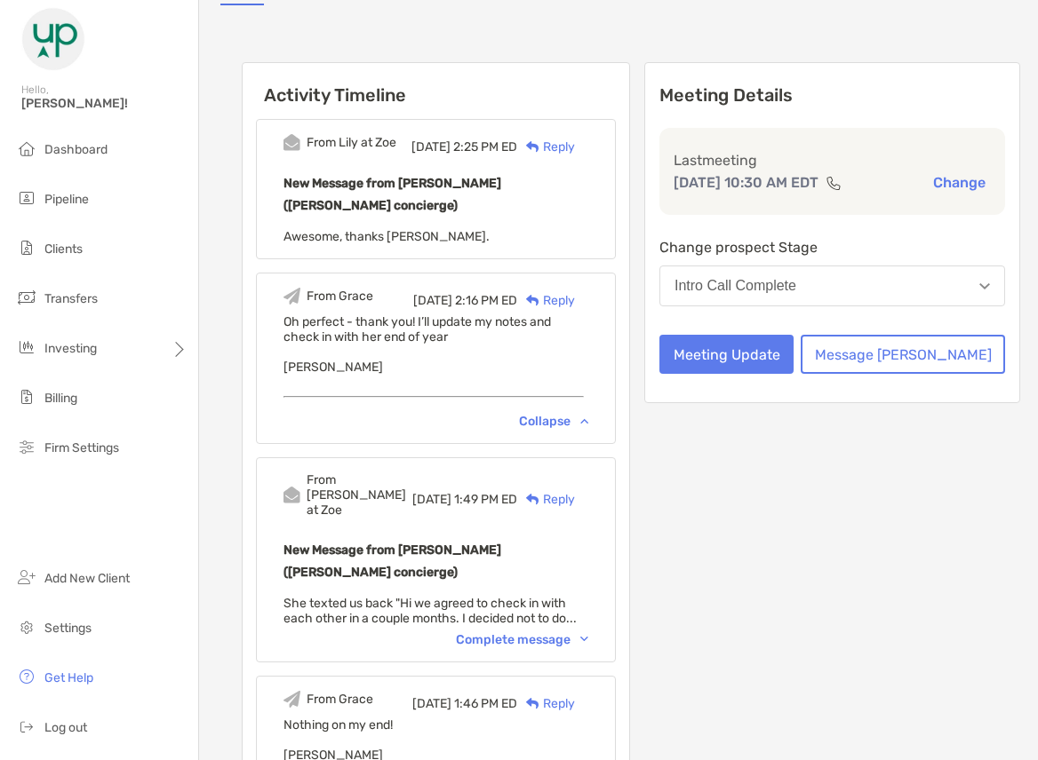
click at [542, 632] on div "Complete message" at bounding box center [522, 639] width 132 height 15
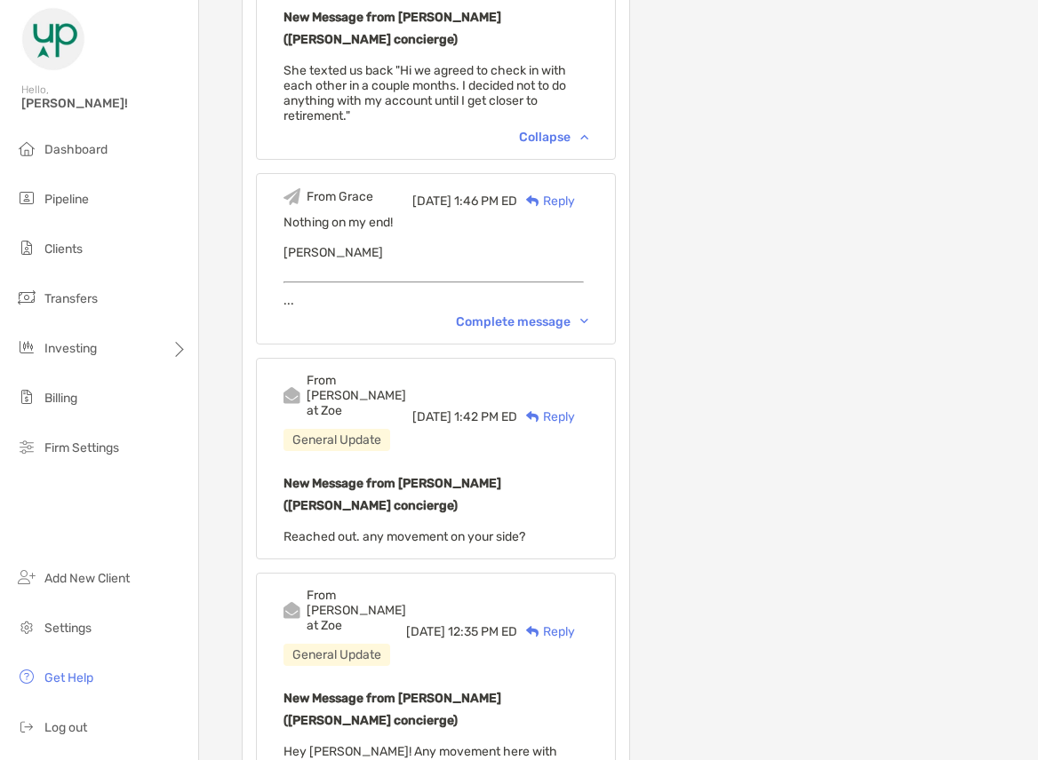
scroll to position [799, 0]
